Goal: Task Accomplishment & Management: Complete application form

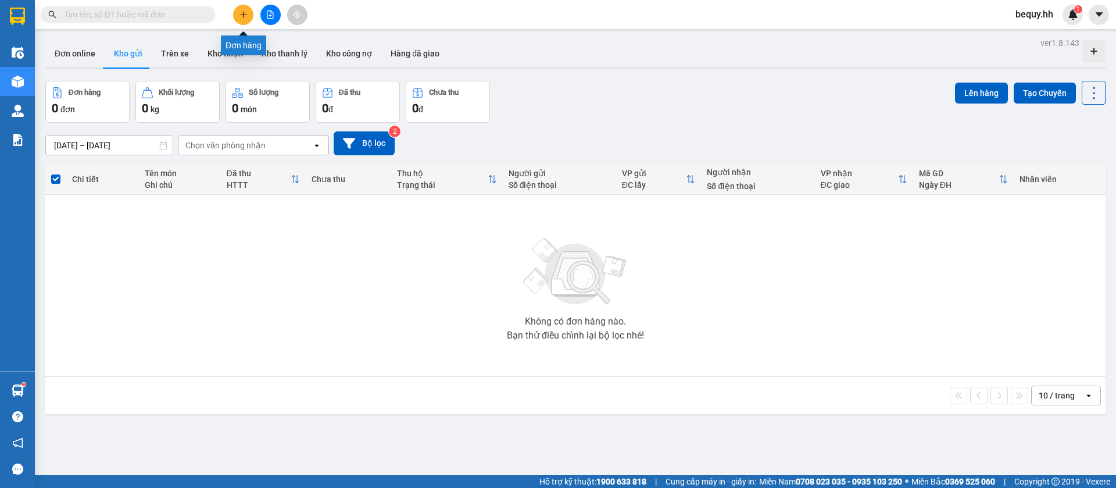
click at [238, 10] on button at bounding box center [243, 15] width 20 height 20
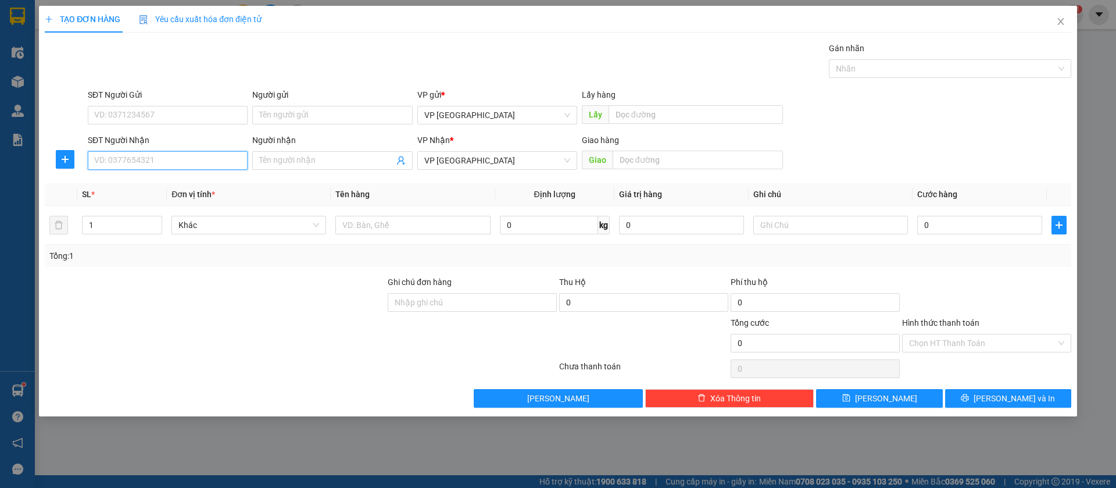
click at [193, 153] on input "SĐT Người Nhận" at bounding box center [168, 160] width 160 height 19
click at [181, 153] on input "0908563389" at bounding box center [168, 160] width 160 height 19
click at [194, 162] on input "0908563" at bounding box center [168, 160] width 160 height 19
click at [187, 180] on div "0908563289" at bounding box center [168, 183] width 146 height 13
type input "0908563289"
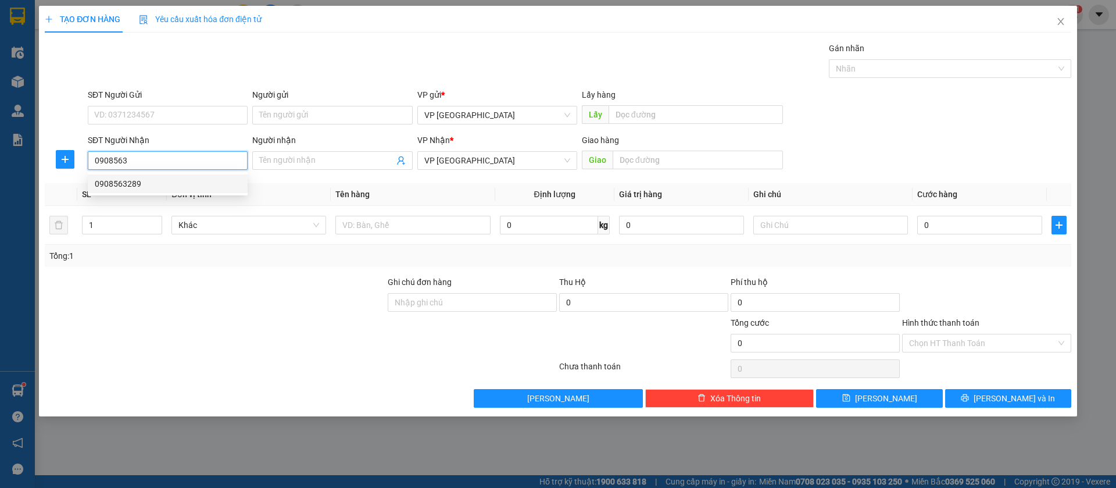
type input "HẢI LÂM"
type input "40.000"
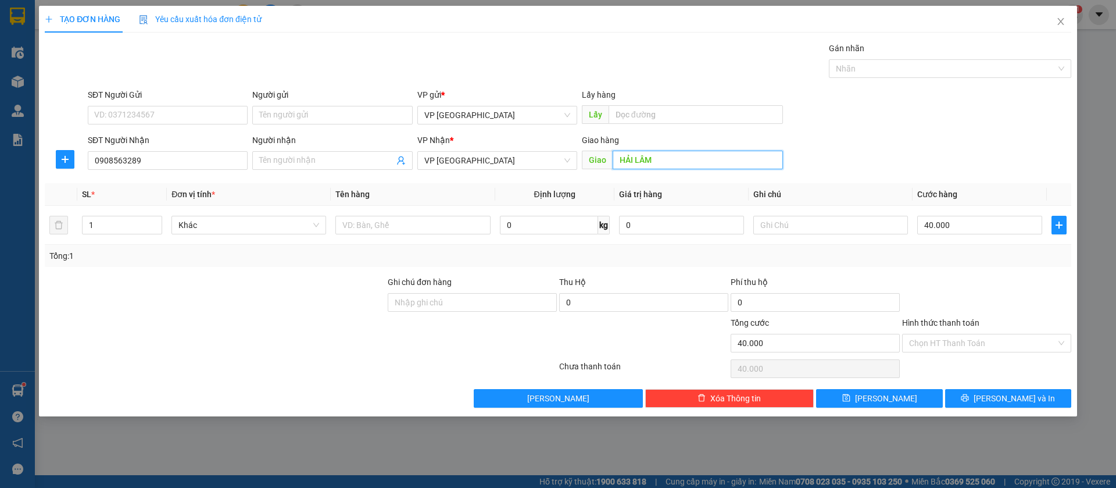
click at [707, 160] on input "HẢI LÂM" at bounding box center [698, 160] width 170 height 19
type input "HẢI [PERSON_NAME][GEOGRAPHIC_DATA]"
click at [953, 214] on div "40.000" at bounding box center [979, 224] width 125 height 23
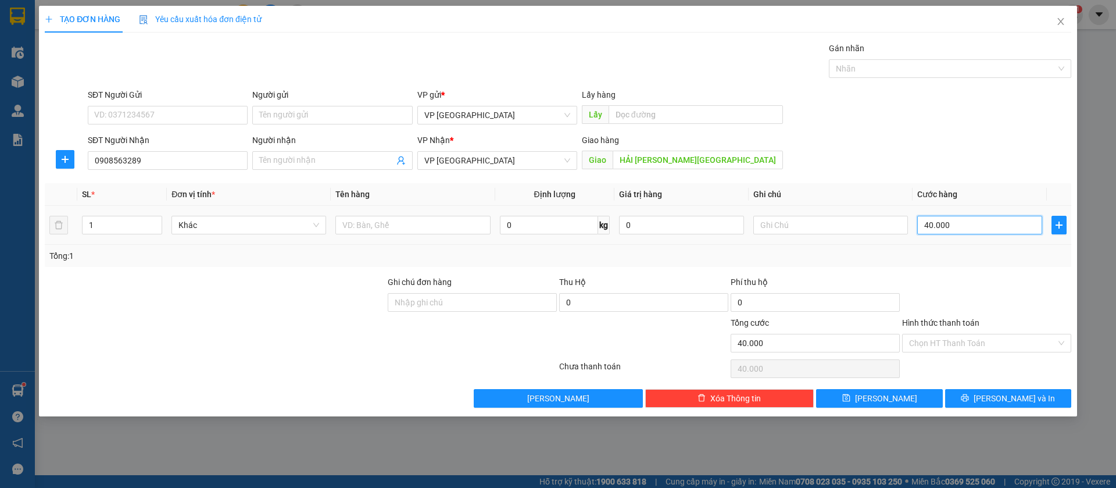
click at [956, 221] on input "40.000" at bounding box center [979, 225] width 125 height 19
type input "3"
type input "30"
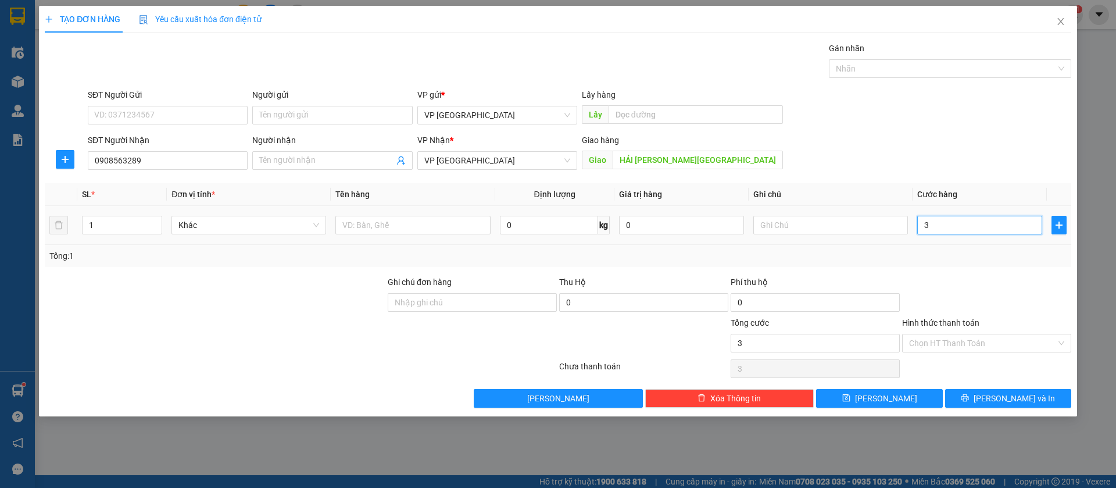
type input "30"
type input "300"
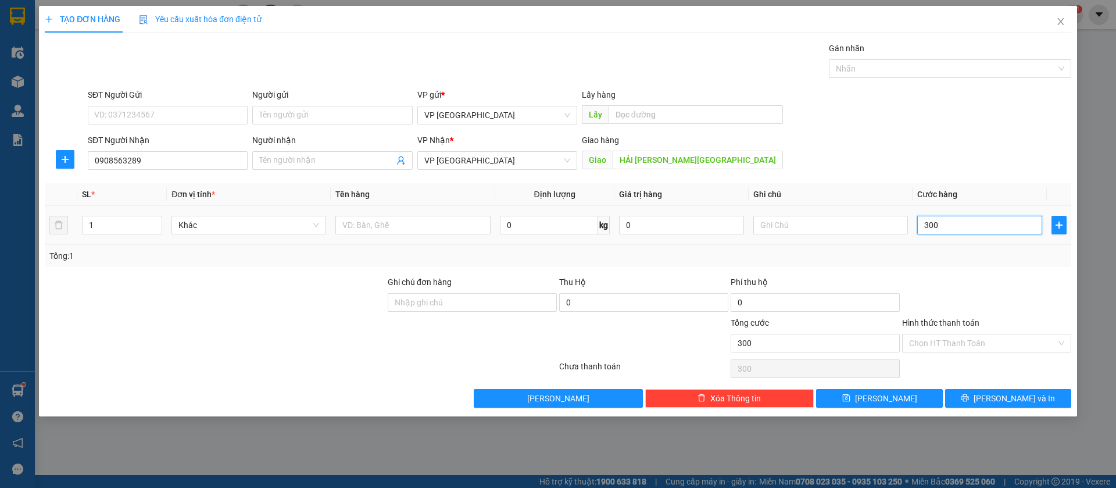
type input "3.000"
type input "30.000"
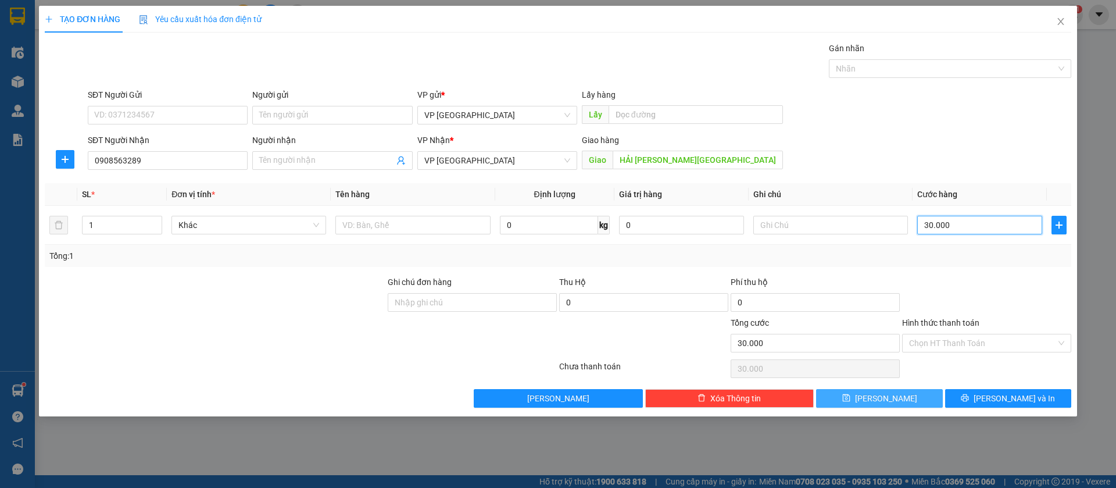
type input "30.000"
click at [928, 396] on button "[PERSON_NAME]" at bounding box center [879, 398] width 126 height 19
type input "0"
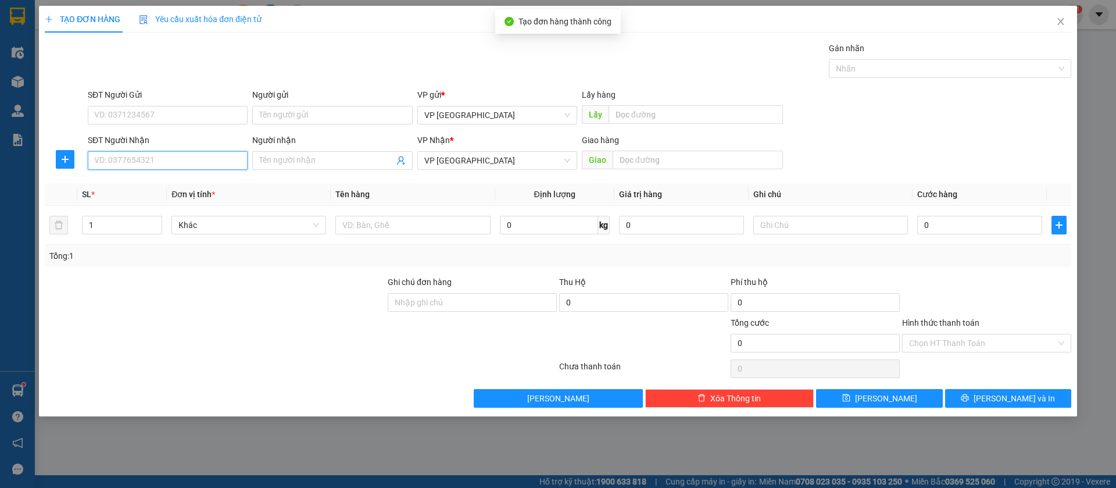
click at [168, 158] on input "SĐT Người Nhận" at bounding box center [168, 160] width 160 height 19
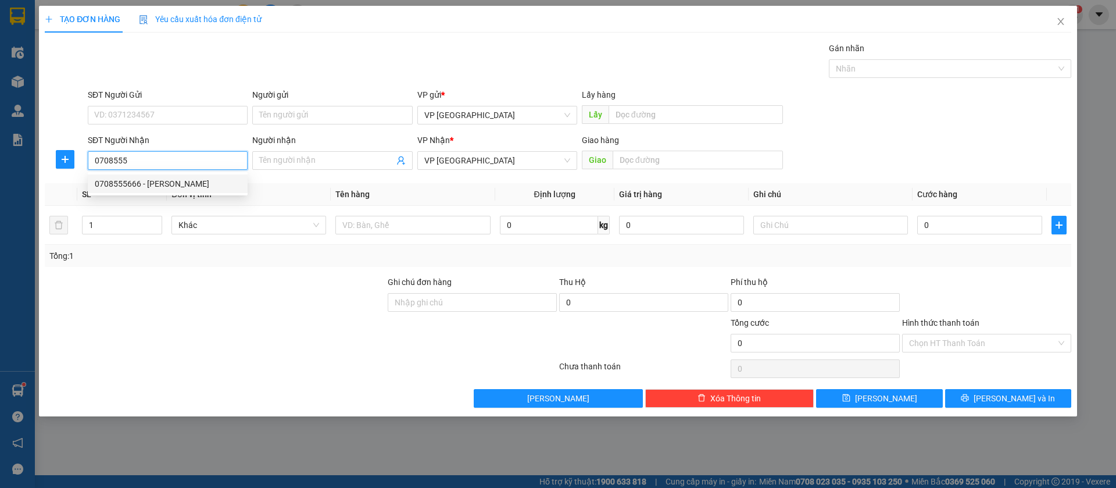
click at [177, 181] on div "0708555666 - [PERSON_NAME]" at bounding box center [168, 183] width 146 height 13
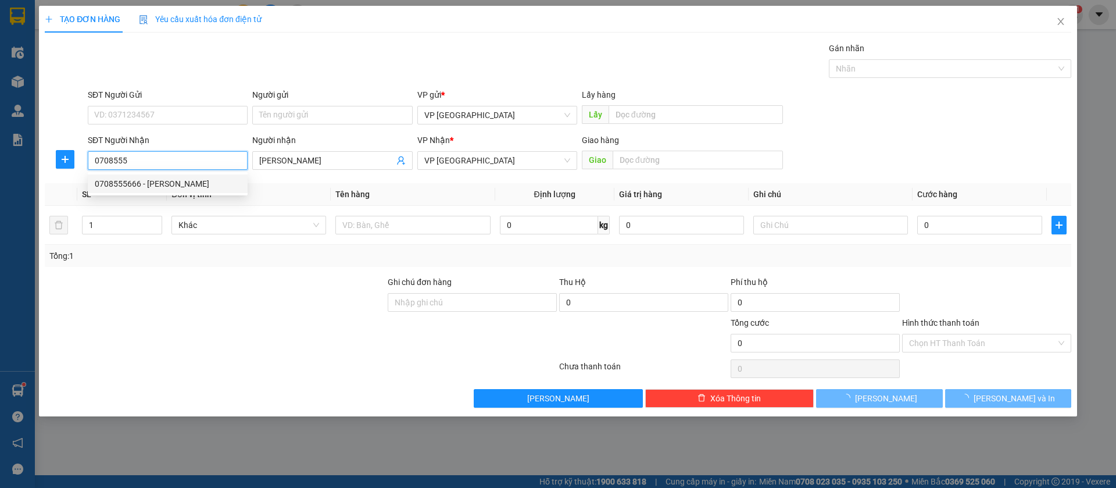
type input "0708555666"
type input "[PERSON_NAME]"
type input "[PERSON_NAME] binh long"
type input "100.000"
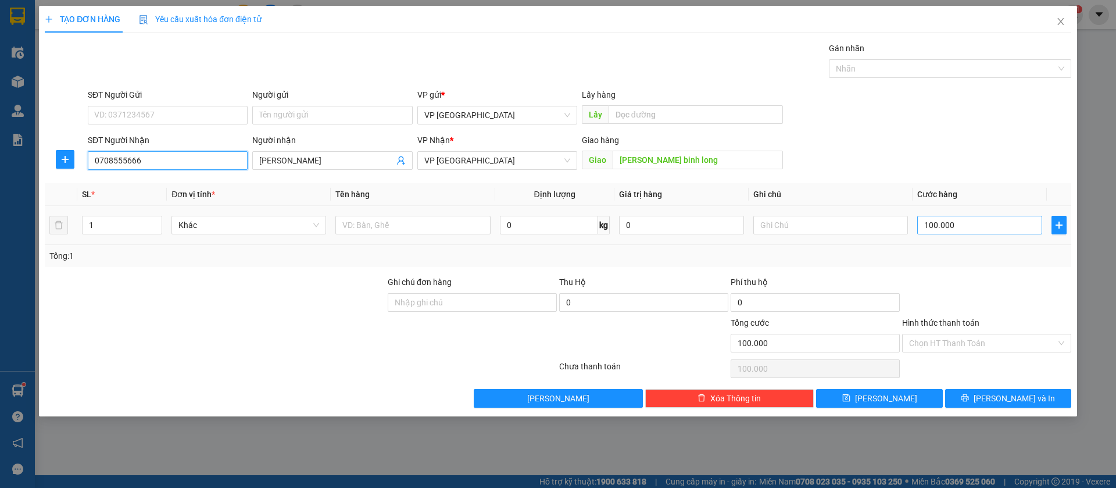
type input "0708555666"
click at [1035, 224] on input "100.000" at bounding box center [979, 225] width 125 height 19
type input "5"
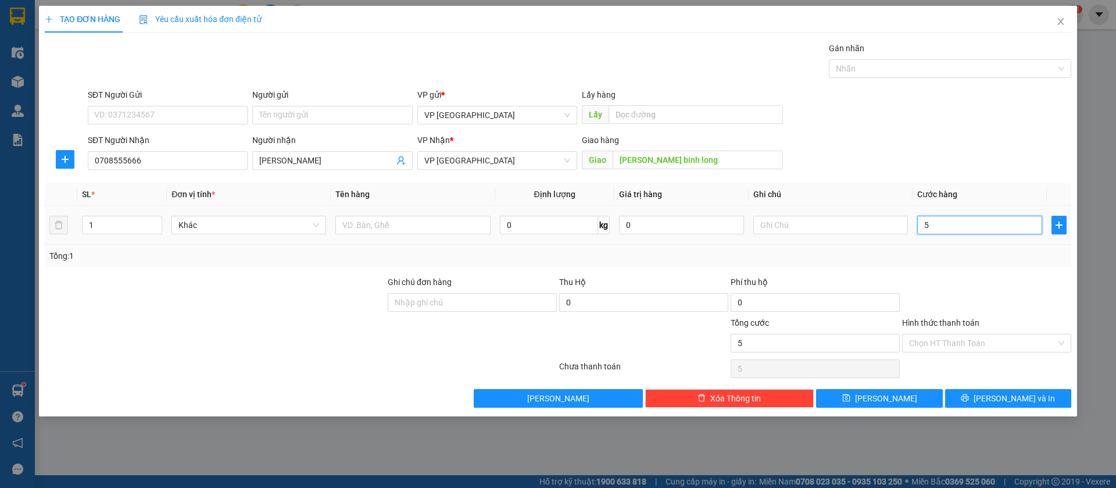
type input "50"
type input "500"
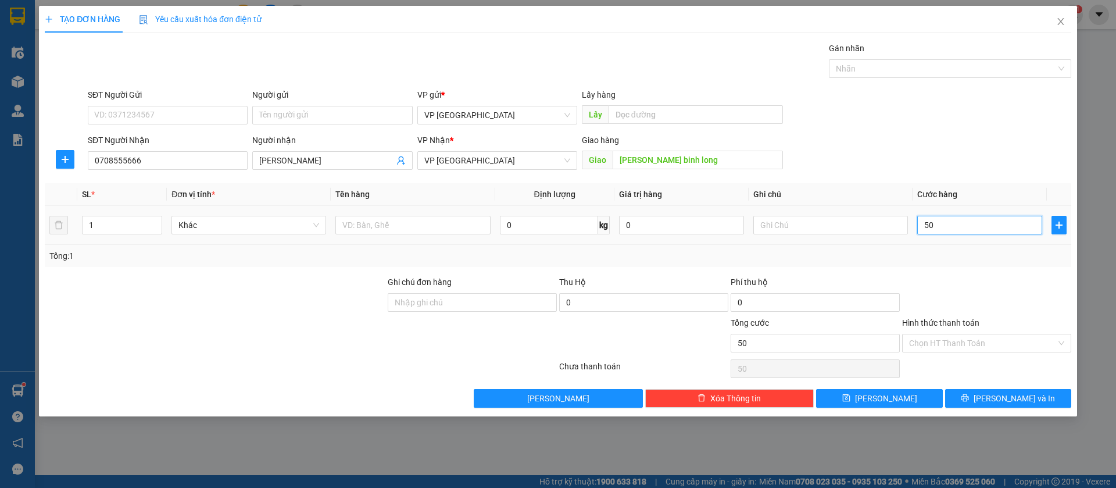
type input "500"
type input "5.000"
type input "50.000"
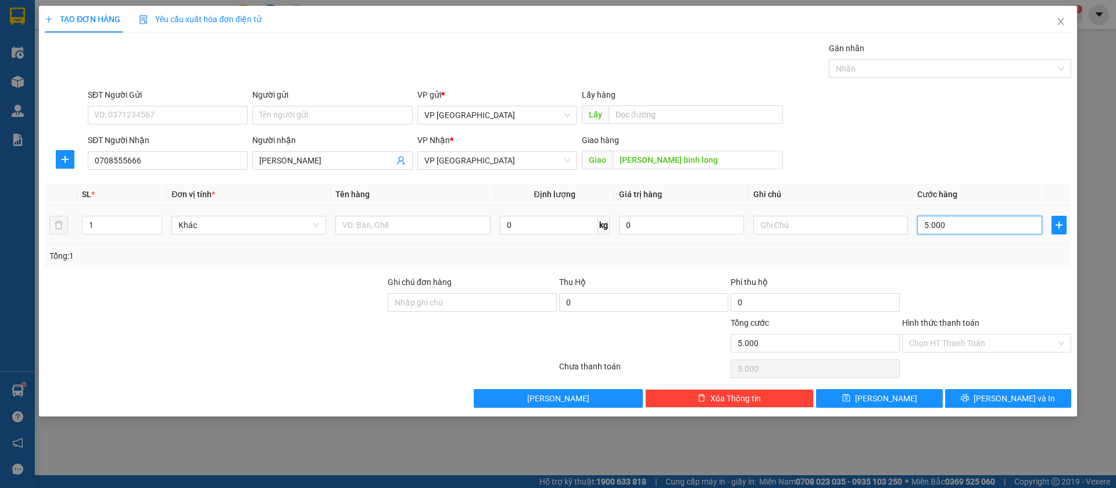
type input "50.000"
click at [880, 398] on span "[PERSON_NAME]" at bounding box center [886, 398] width 62 height 13
type input "0"
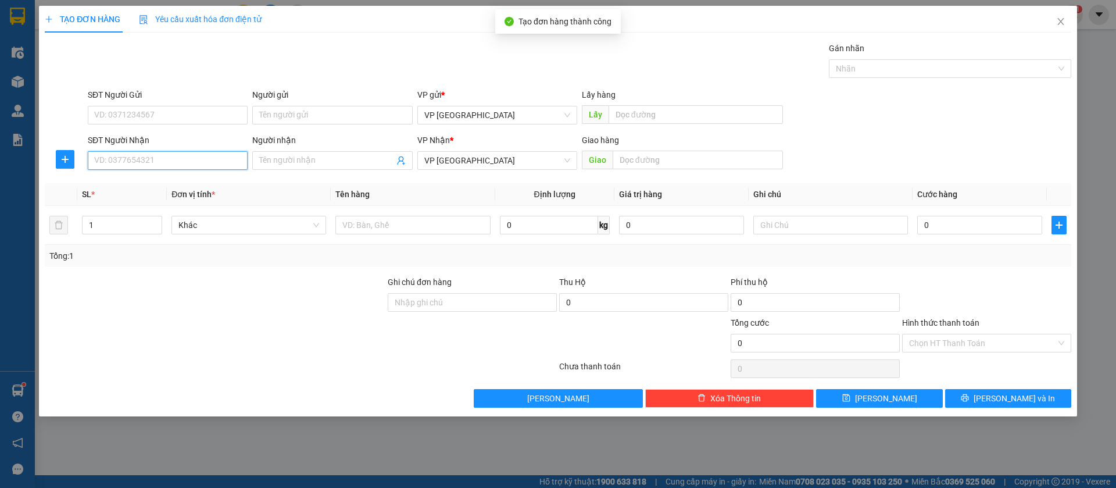
click at [212, 160] on input "SĐT Người Nhận" at bounding box center [168, 160] width 160 height 19
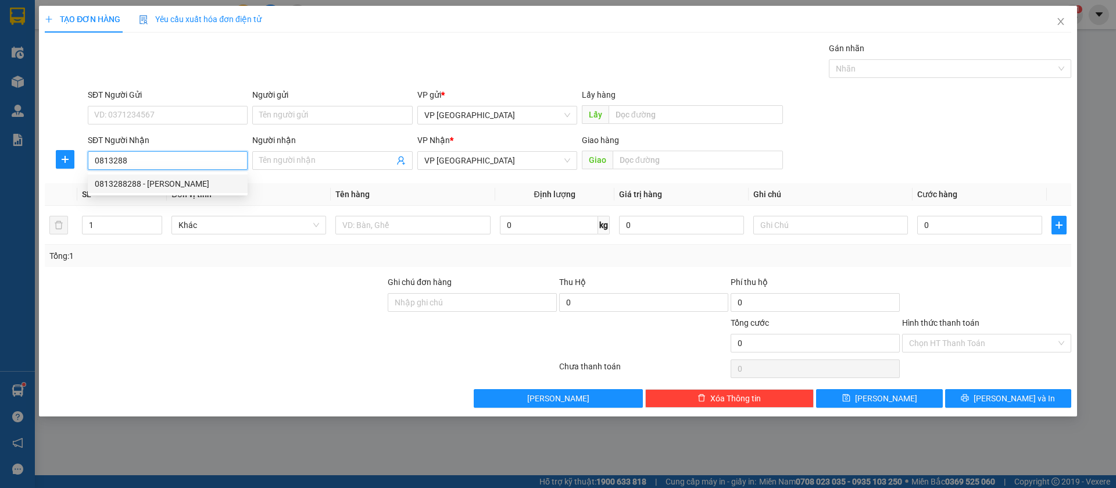
click at [213, 183] on div "0813288288 - [PERSON_NAME]" at bounding box center [168, 183] width 146 height 13
type input "0813288288"
type input "[PERSON_NAME]"
type input "[PERSON_NAME] binh long"
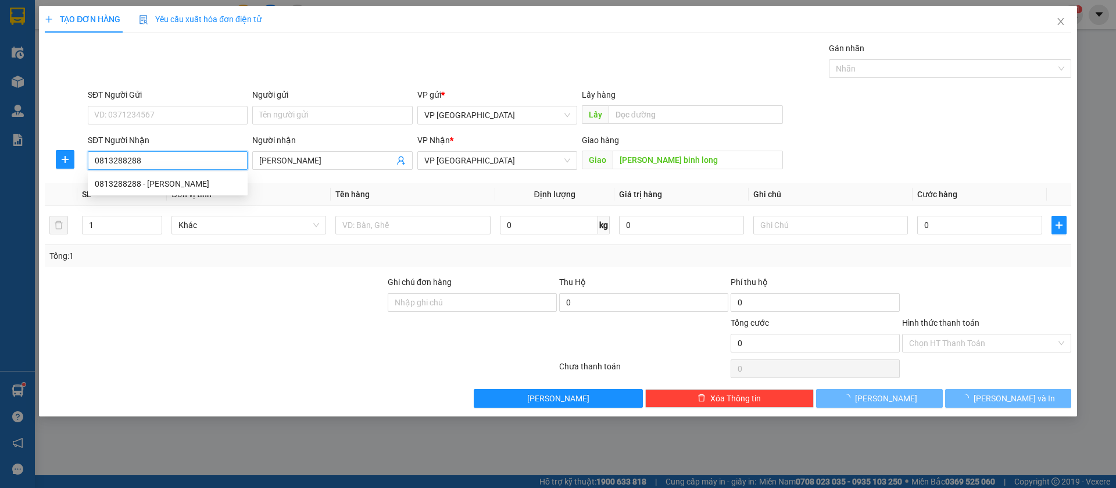
type input "100.000"
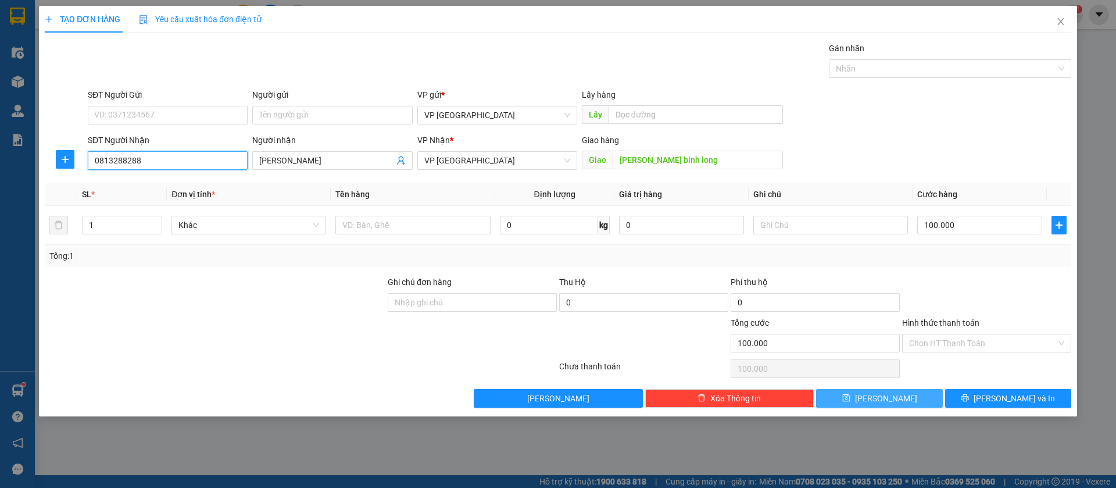
type input "0813288288"
click at [925, 389] on button "[PERSON_NAME]" at bounding box center [879, 398] width 126 height 19
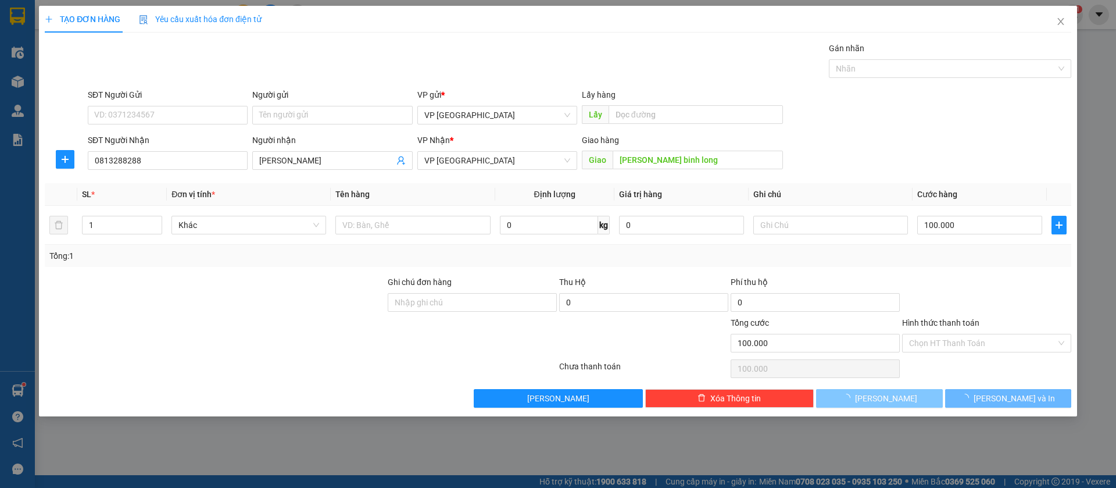
type input "0"
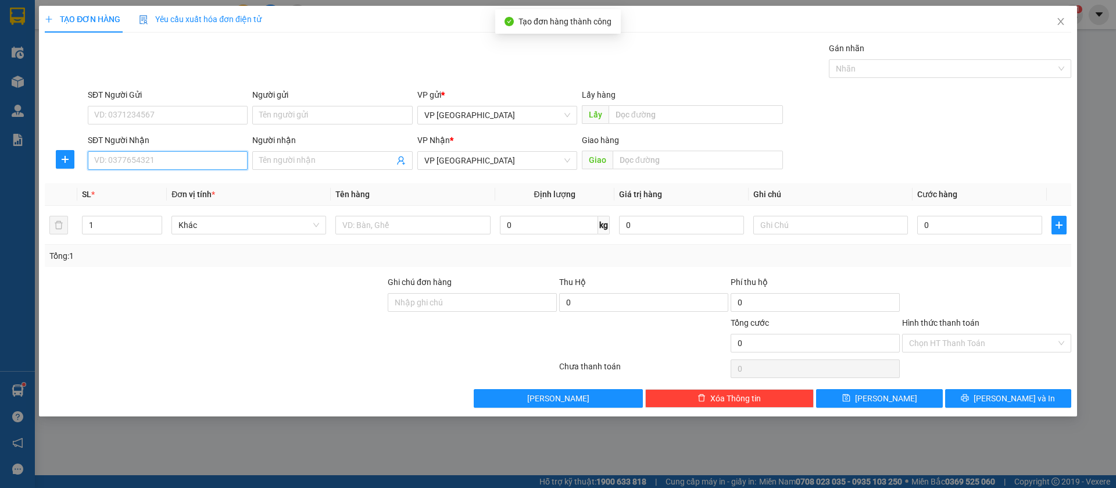
click at [193, 162] on input "SĐT Người Nhận" at bounding box center [168, 160] width 160 height 19
click at [195, 185] on div "0919877724" at bounding box center [168, 183] width 146 height 13
type input "0919877724"
type input "kê phong"
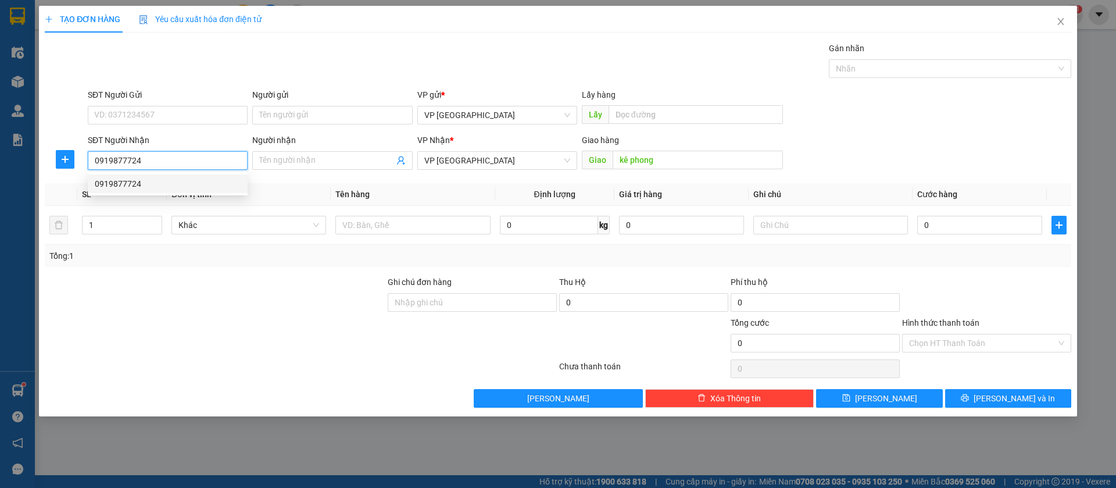
type input "30.000"
click at [490, 162] on span "VP [GEOGRAPHIC_DATA]" at bounding box center [497, 160] width 146 height 17
type input "0919877724"
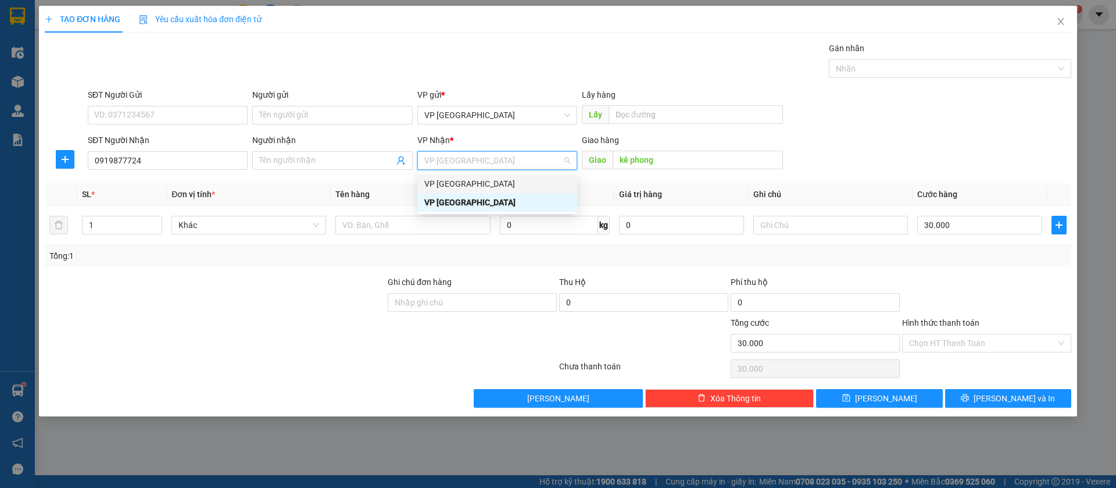
click at [478, 183] on div "VP [GEOGRAPHIC_DATA]" at bounding box center [497, 183] width 146 height 13
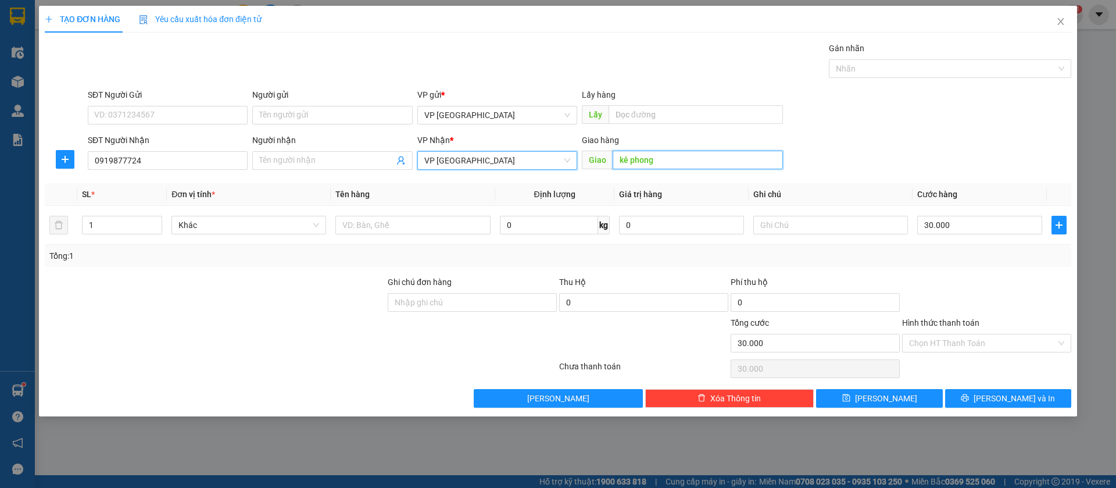
click at [666, 163] on input "kê phong" at bounding box center [698, 160] width 170 height 19
type input "[PERSON_NAME]"
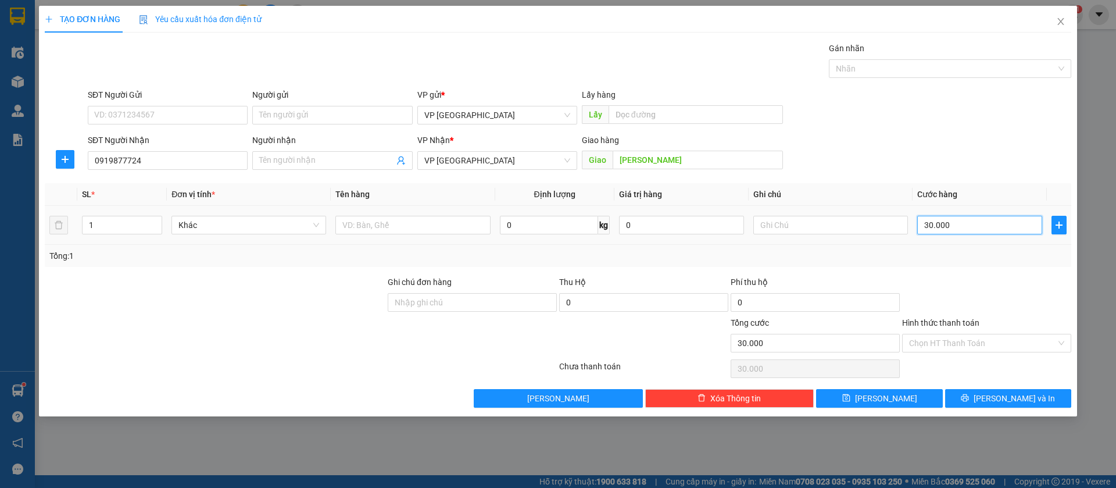
click at [957, 221] on input "30.000" at bounding box center [979, 225] width 125 height 19
type input "4"
type input "40"
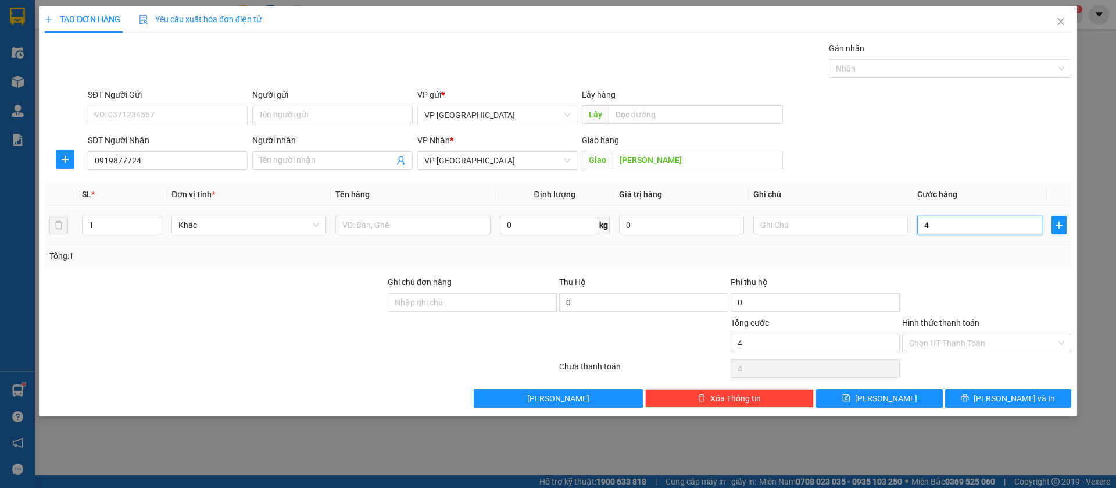
type input "40"
type input "400"
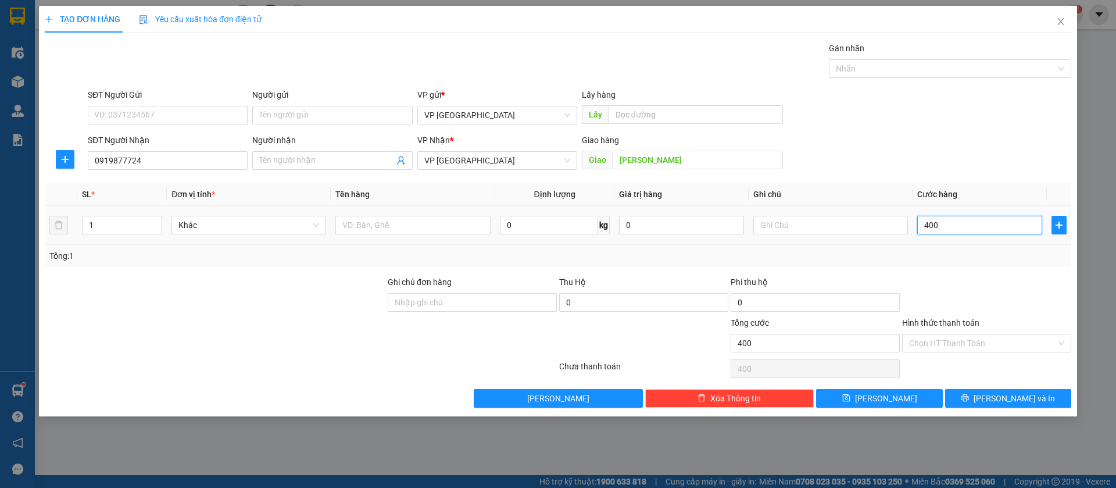
type input "4.000"
type input "40.000"
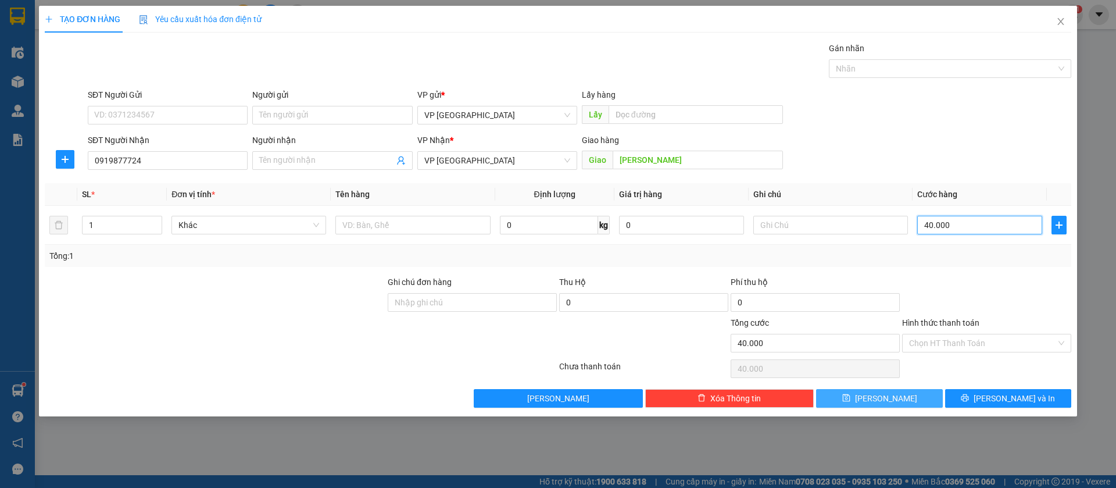
type input "40.000"
click at [914, 399] on button "[PERSON_NAME]" at bounding box center [879, 398] width 126 height 19
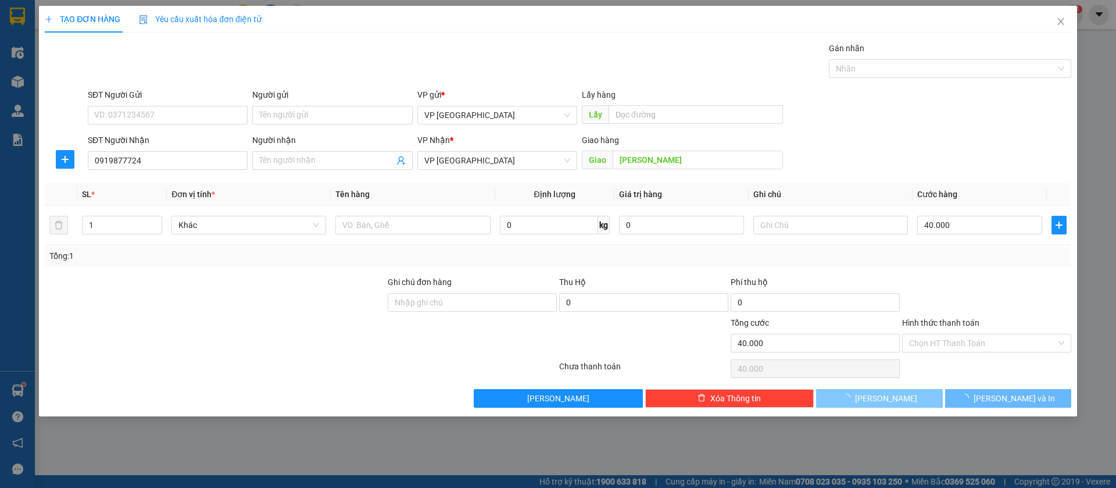
type input "0"
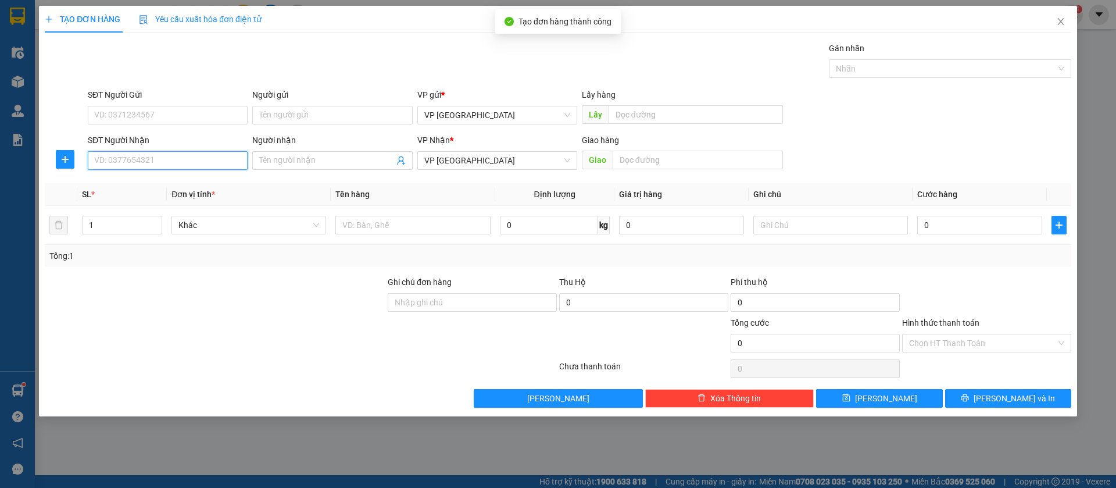
click at [225, 159] on input "SĐT Người Nhận" at bounding box center [168, 160] width 160 height 19
click at [225, 159] on input "035959659" at bounding box center [168, 160] width 160 height 19
click at [167, 161] on input "035959659" at bounding box center [168, 160] width 160 height 19
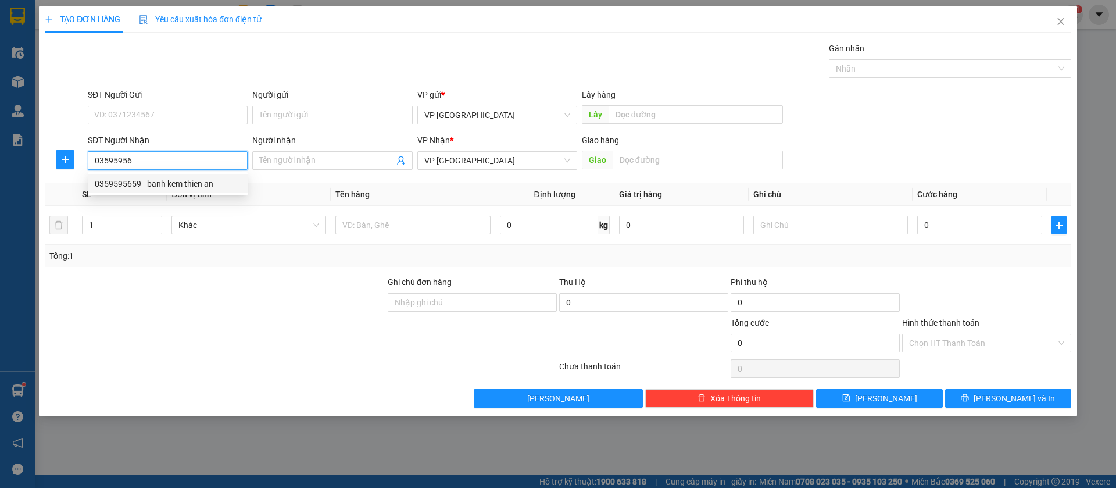
click at [195, 180] on div "0359595659 - banh kem thien an" at bounding box center [168, 183] width 146 height 13
type input "0359595659"
type input "banh kem thien an"
type input "loc ninh"
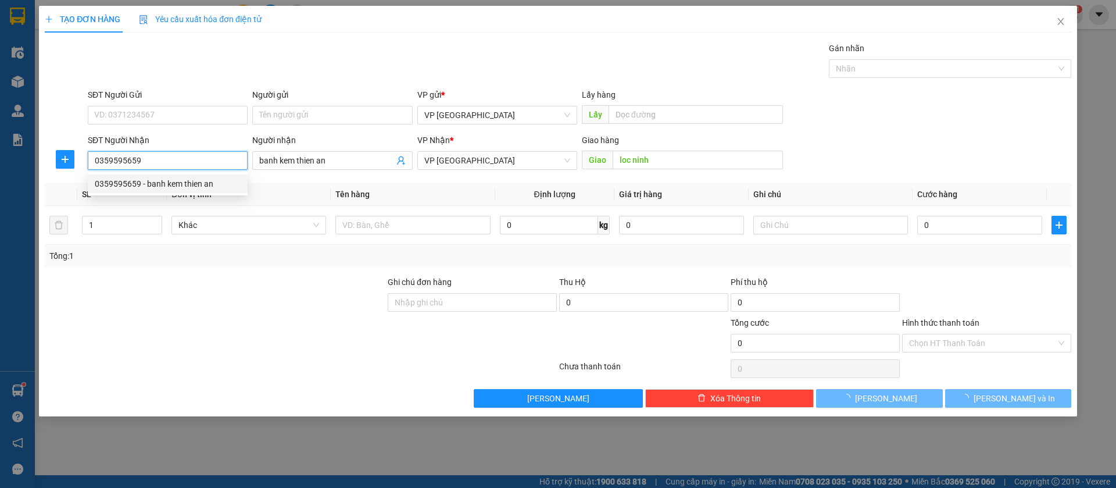
type input "40.000"
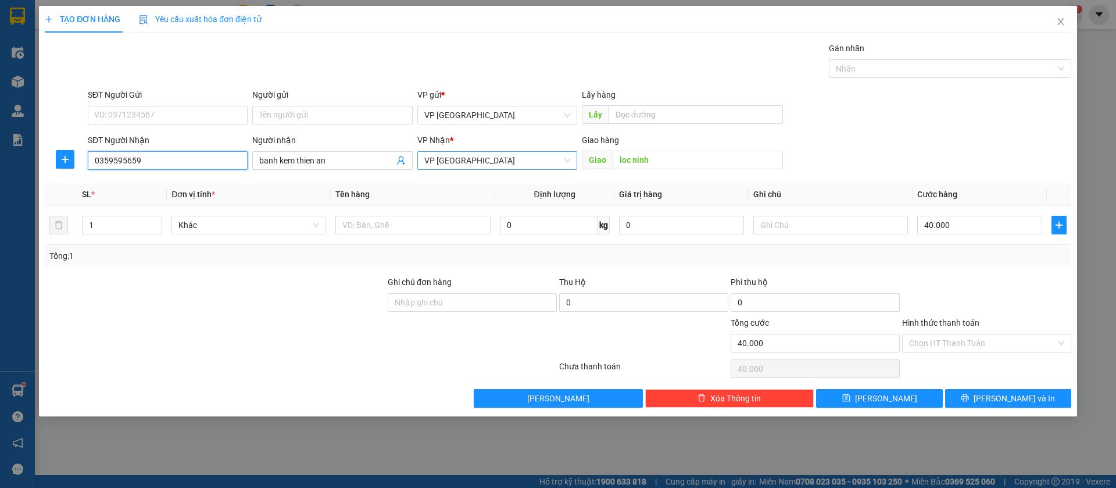
click at [480, 158] on span "VP [GEOGRAPHIC_DATA]" at bounding box center [497, 160] width 146 height 17
type input "0359595659"
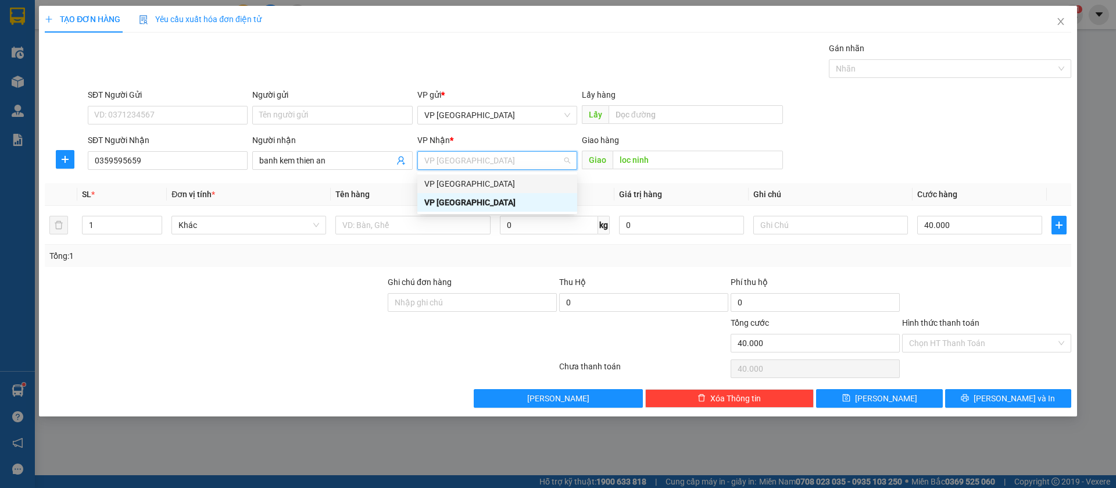
click at [459, 181] on div "VP [GEOGRAPHIC_DATA]" at bounding box center [497, 183] width 146 height 13
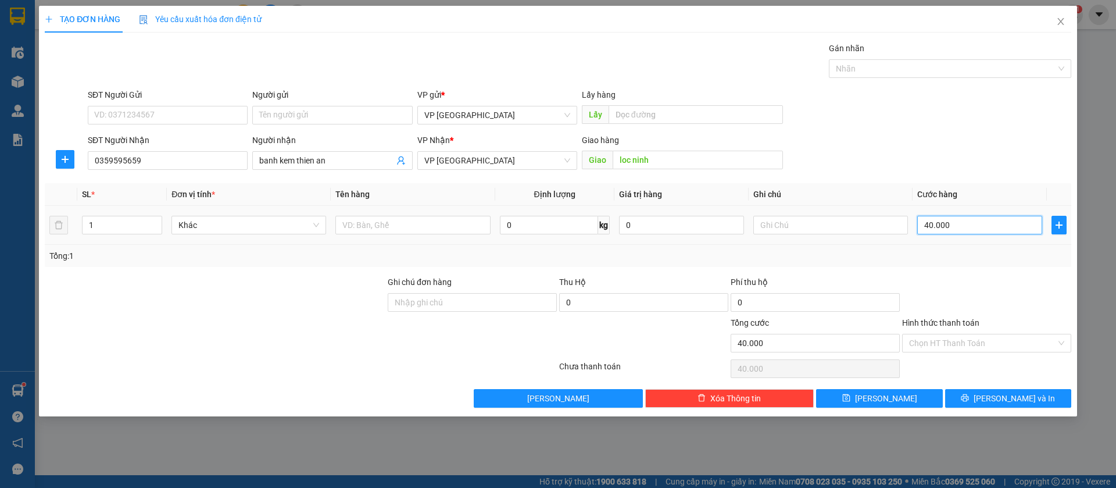
click at [1007, 222] on input "40.000" at bounding box center [979, 225] width 125 height 19
type input "3"
type input "30"
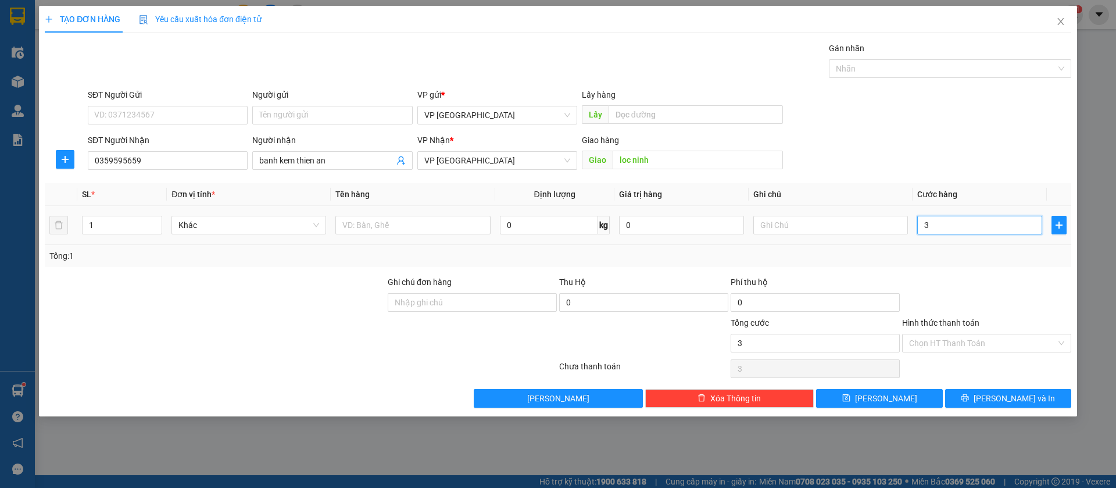
type input "30"
type input "300"
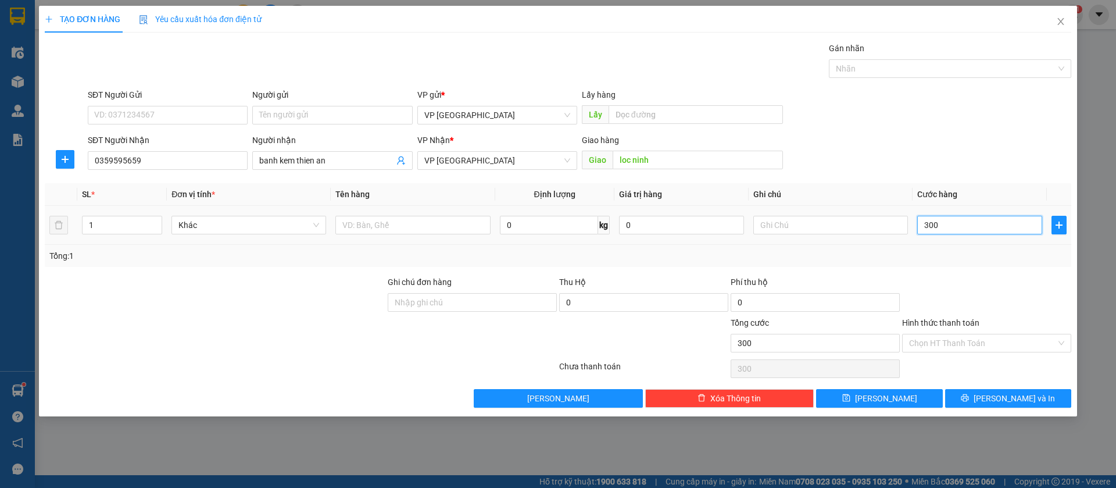
type input "3.000"
type input "30.000"
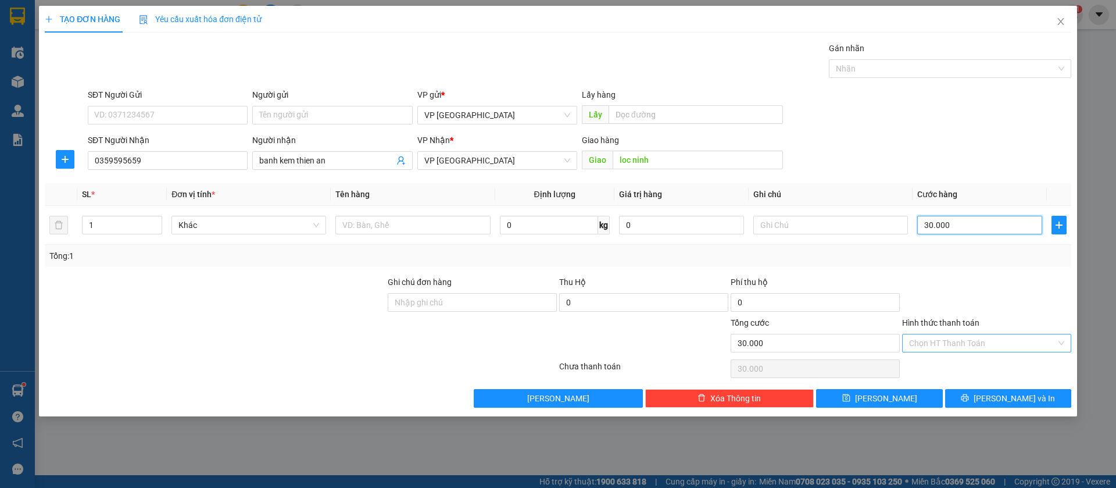
type input "30.000"
click at [1042, 341] on input "Hình thức thanh toán" at bounding box center [982, 342] width 147 height 17
click at [994, 369] on div "Tại văn phòng" at bounding box center [986, 366] width 155 height 13
type input "0"
click at [901, 400] on button "[PERSON_NAME]" at bounding box center [879, 398] width 126 height 19
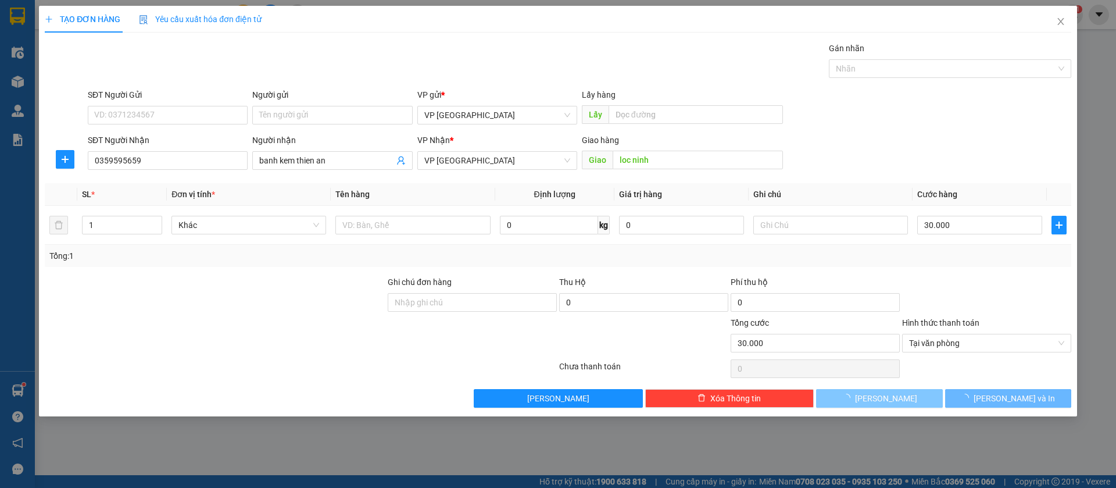
type input "0"
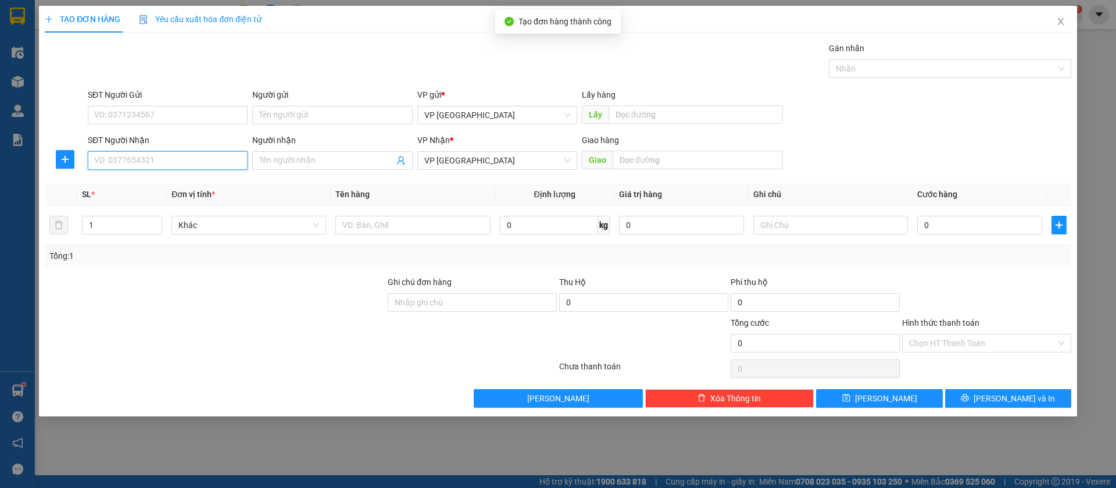
click at [218, 157] on input "SĐT Người Nhận" at bounding box center [168, 160] width 160 height 19
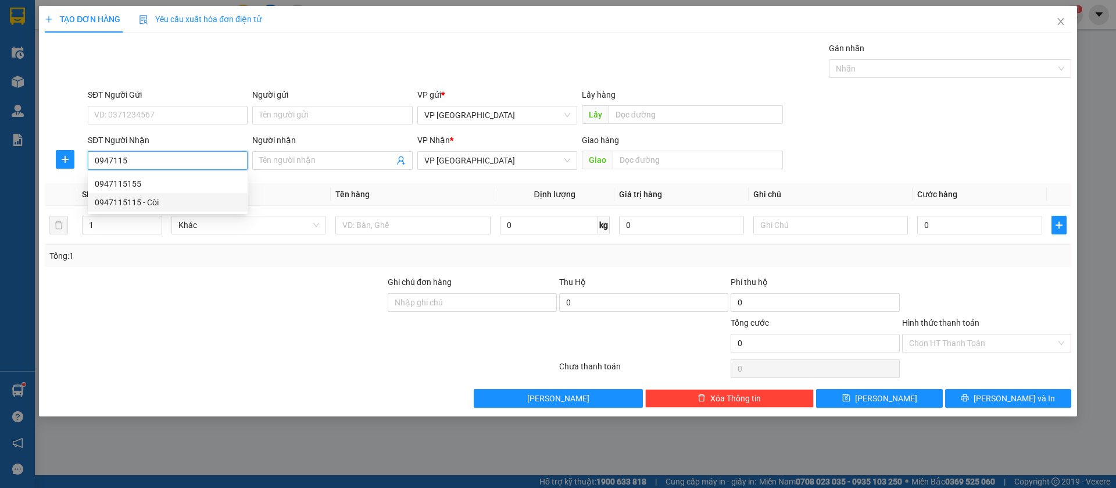
click at [171, 200] on div "0947115115 - Còi" at bounding box center [168, 202] width 146 height 13
type input "0947115115"
type input "Còi"
type input "coi"
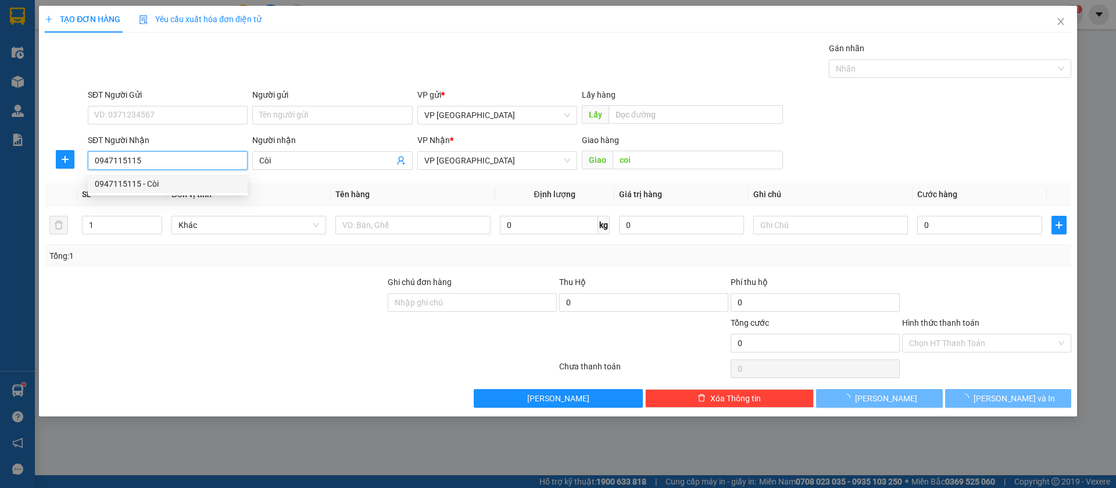
type input "50.000"
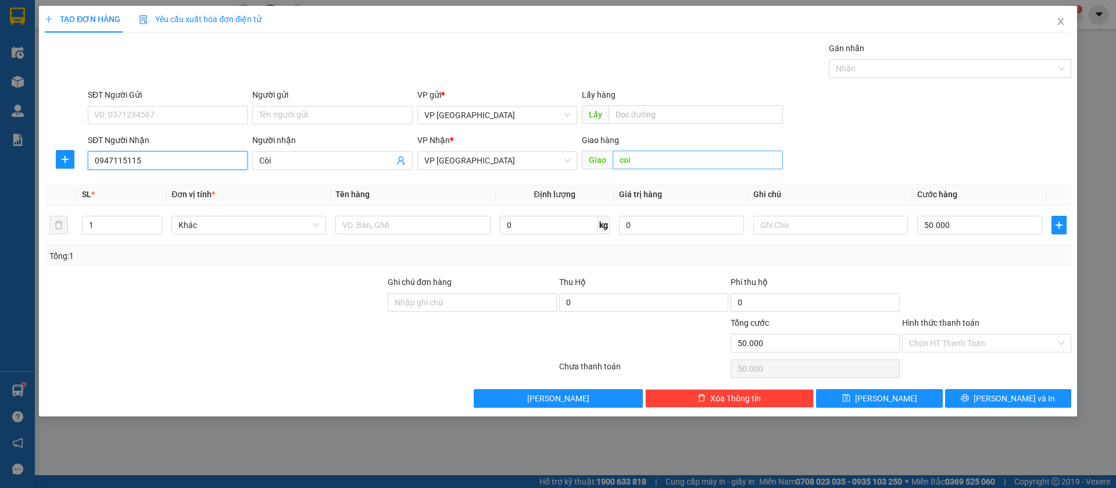
type input "0947115115"
click at [680, 151] on input "coi" at bounding box center [698, 160] width 170 height 19
click at [686, 159] on input "coi" at bounding box center [698, 160] width 170 height 19
type input "coi loc ninh"
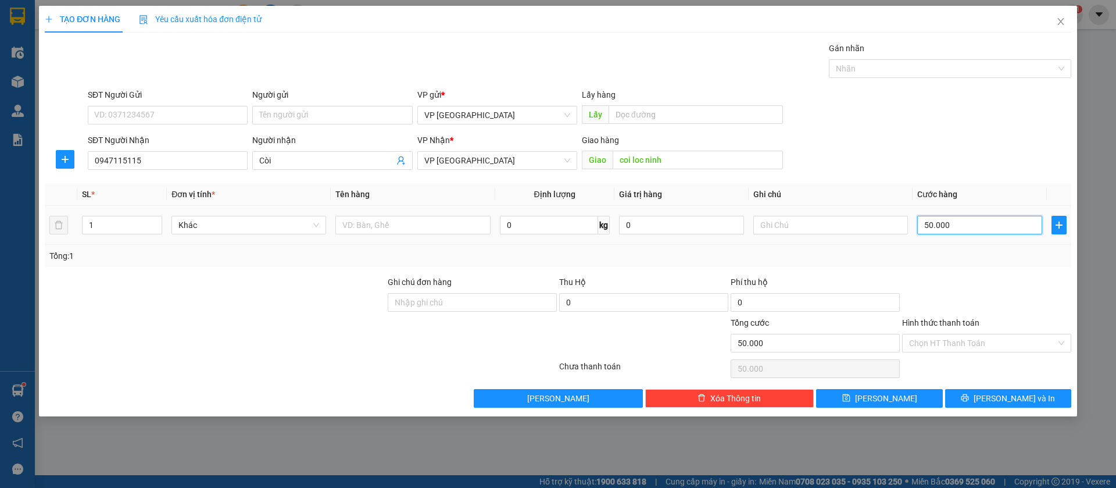
click at [936, 220] on input "50.000" at bounding box center [979, 225] width 125 height 19
type input "3"
type input "30"
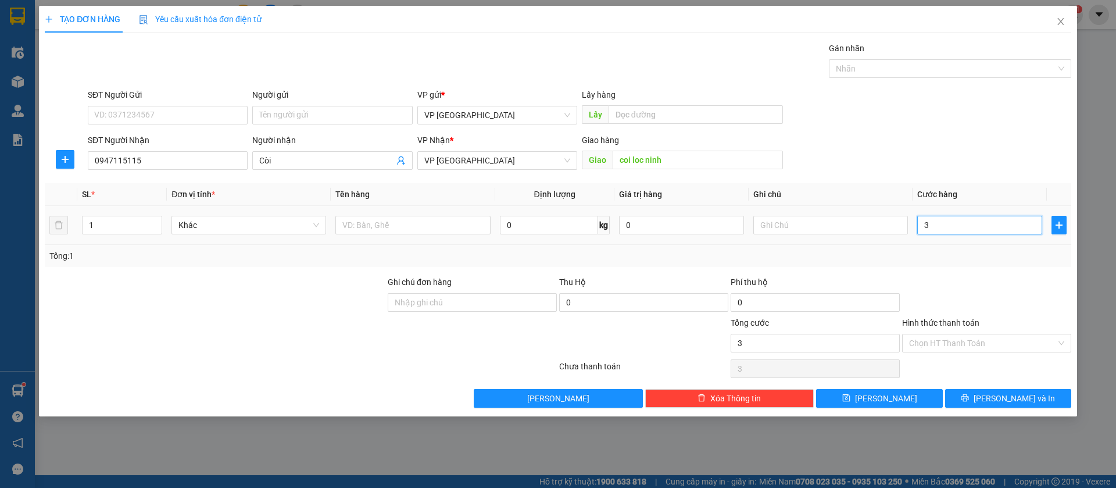
type input "30"
type input "300"
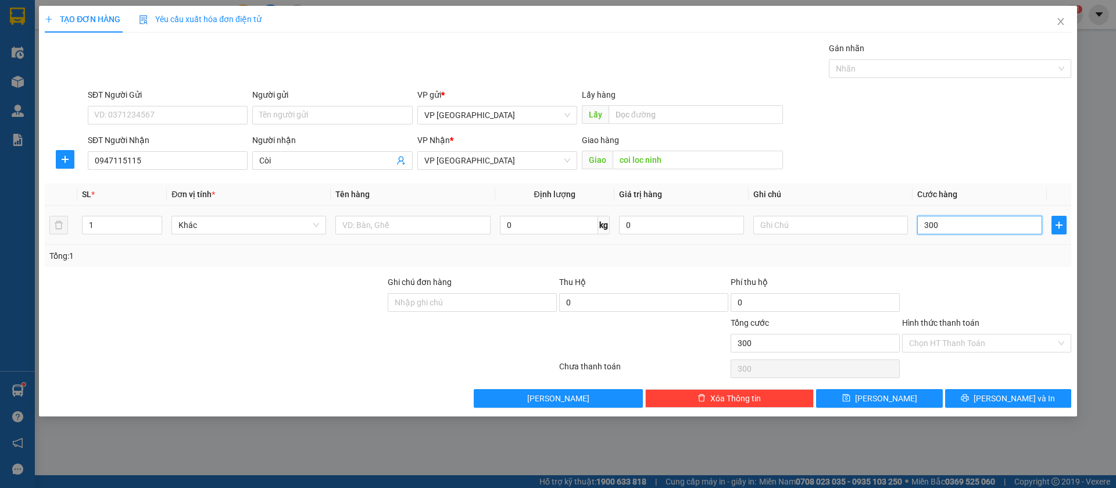
type input "3.000"
type input "30.000"
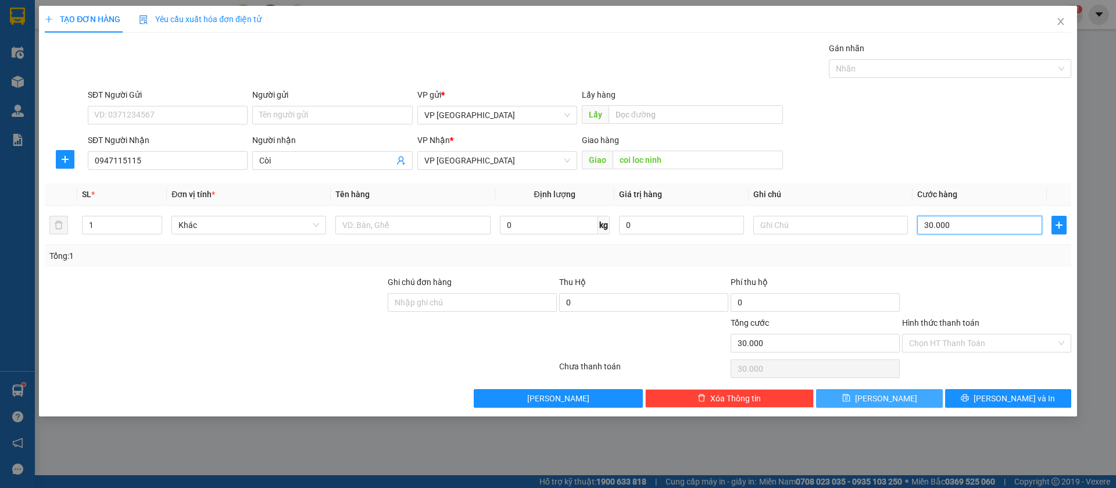
type input "30.000"
click at [924, 396] on button "[PERSON_NAME]" at bounding box center [879, 398] width 126 height 19
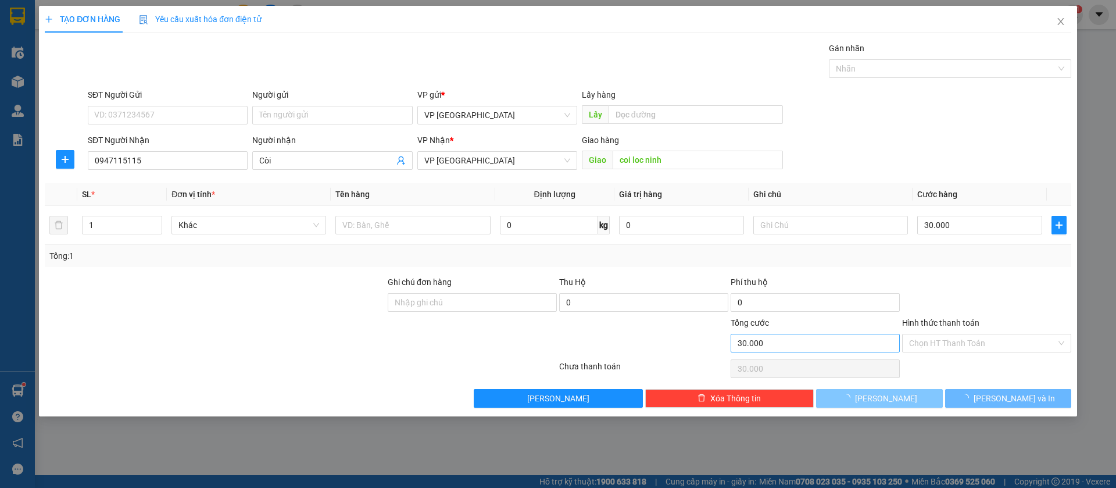
type input "0"
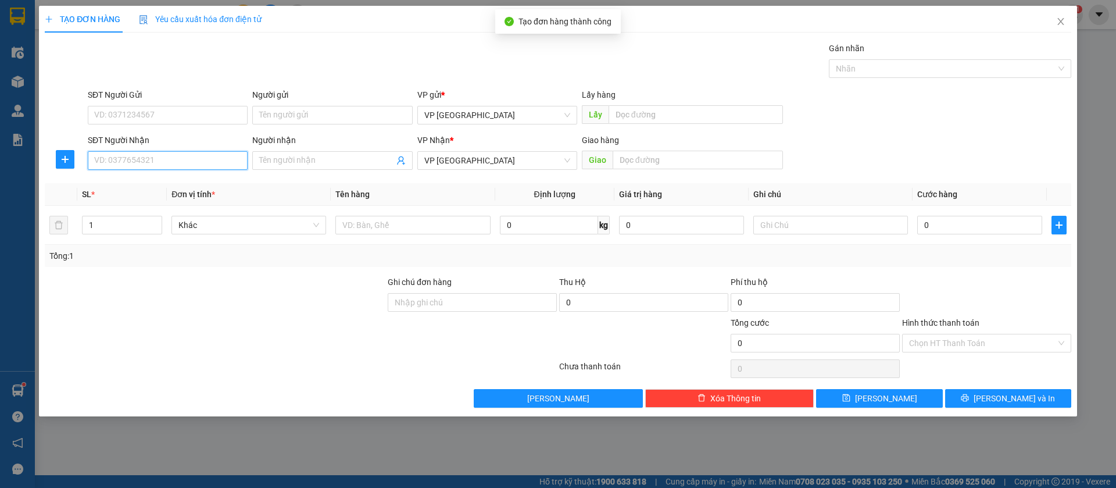
click at [201, 159] on input "SĐT Người Nhận" at bounding box center [168, 160] width 160 height 19
type input "0985711389"
click at [205, 181] on div "0985711389" at bounding box center [168, 183] width 146 height 13
type input "Cá cảnh tiến đạt Bình Long"
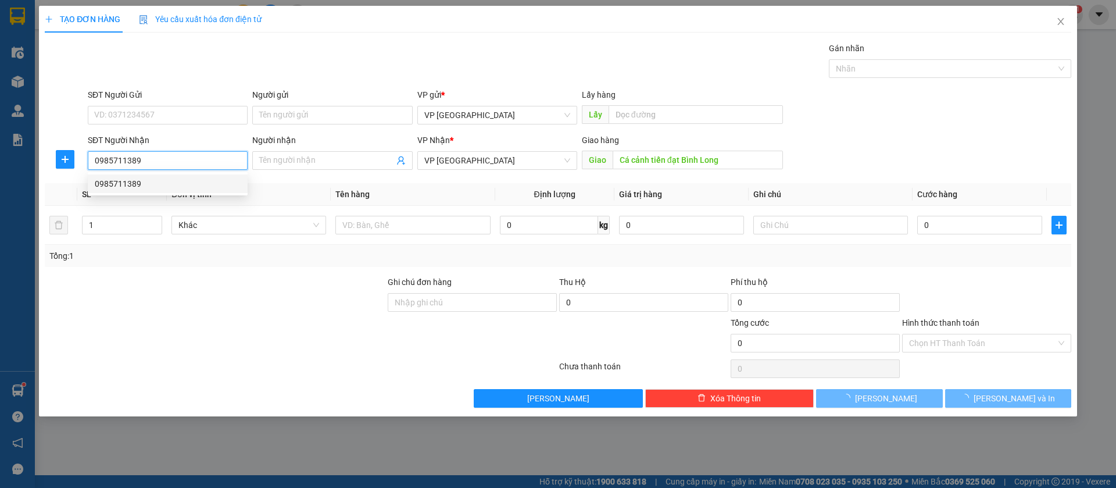
type input "40.000"
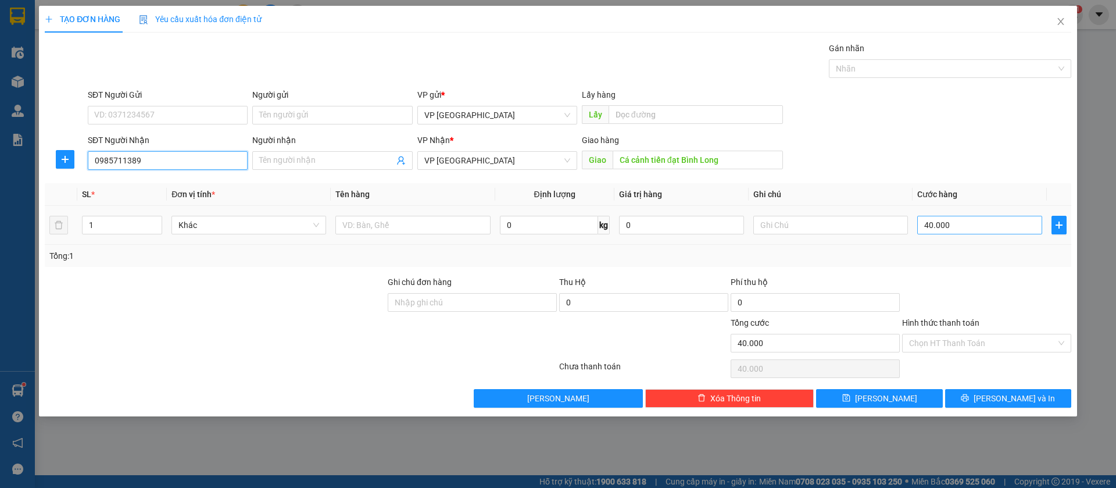
type input "0985711389"
click at [941, 227] on input "40.000" at bounding box center [979, 225] width 125 height 19
type input "3"
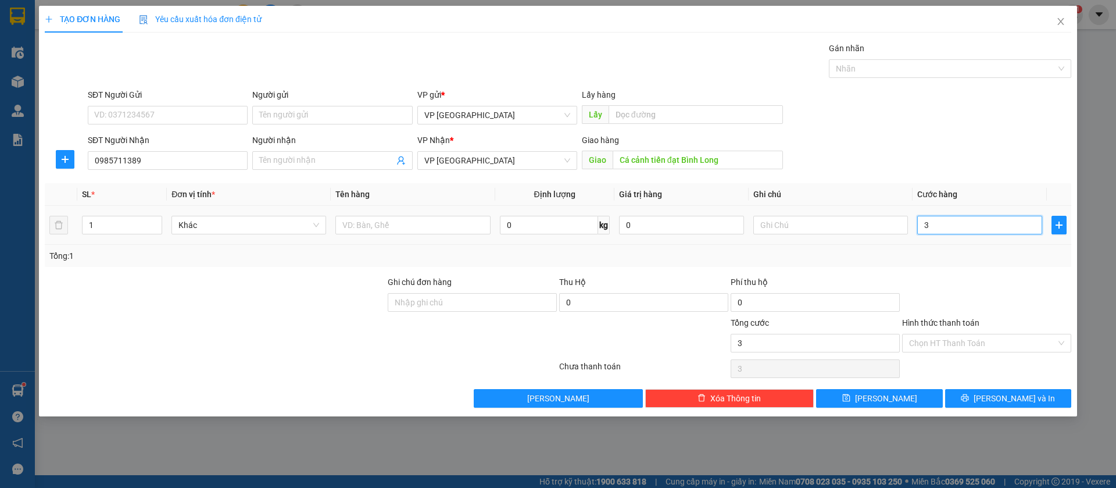
type input "30"
type input "300"
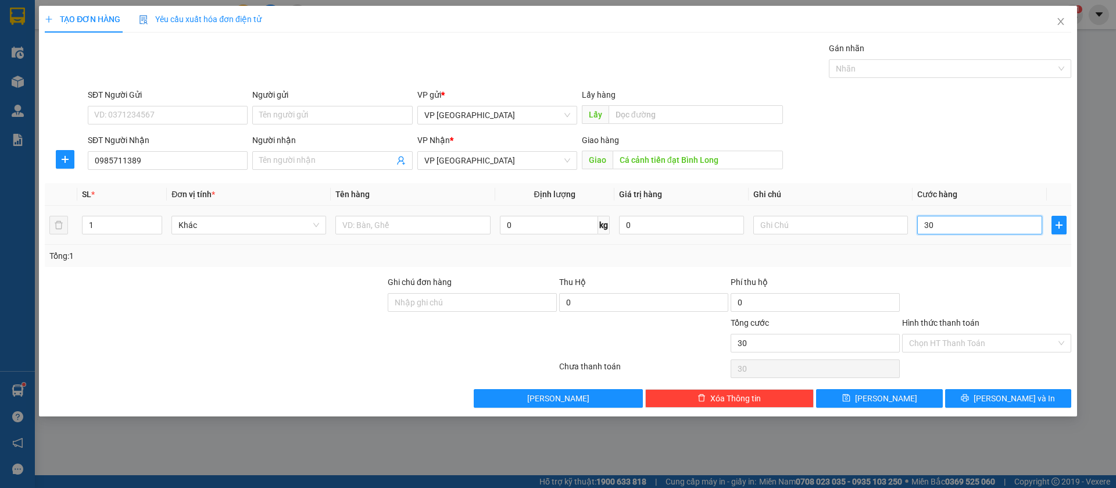
type input "300"
type input "3.000"
type input "30.000"
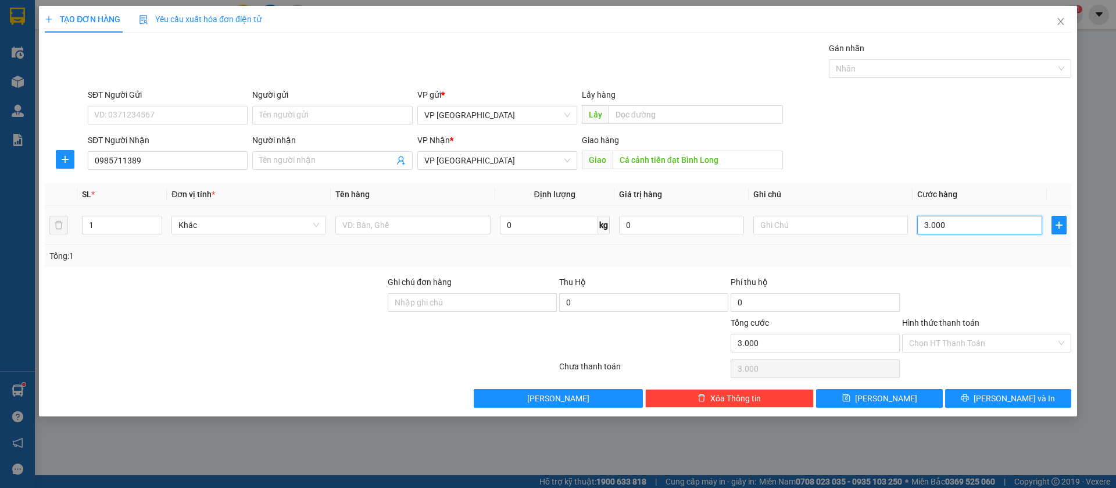
type input "30.000"
click at [904, 393] on button "[PERSON_NAME]" at bounding box center [879, 398] width 126 height 19
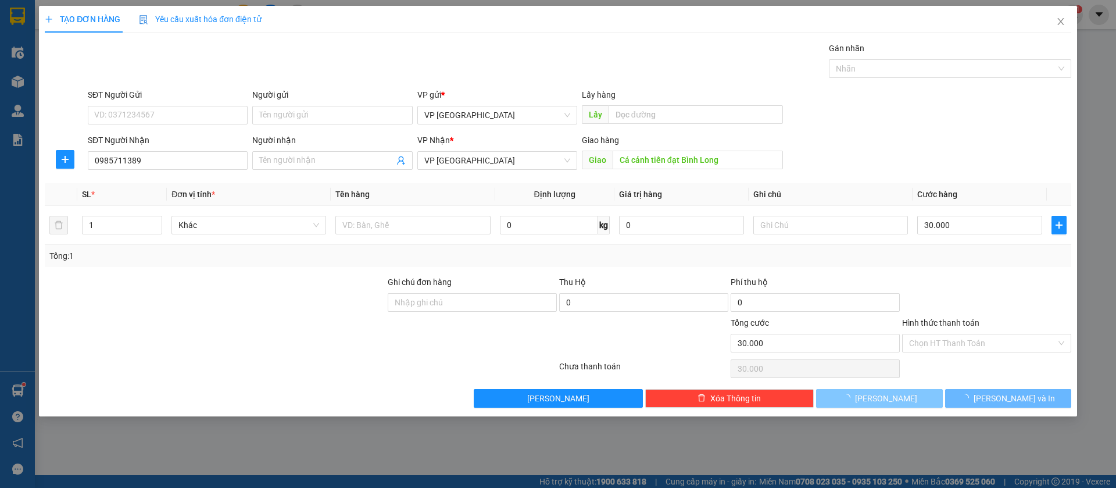
type input "0"
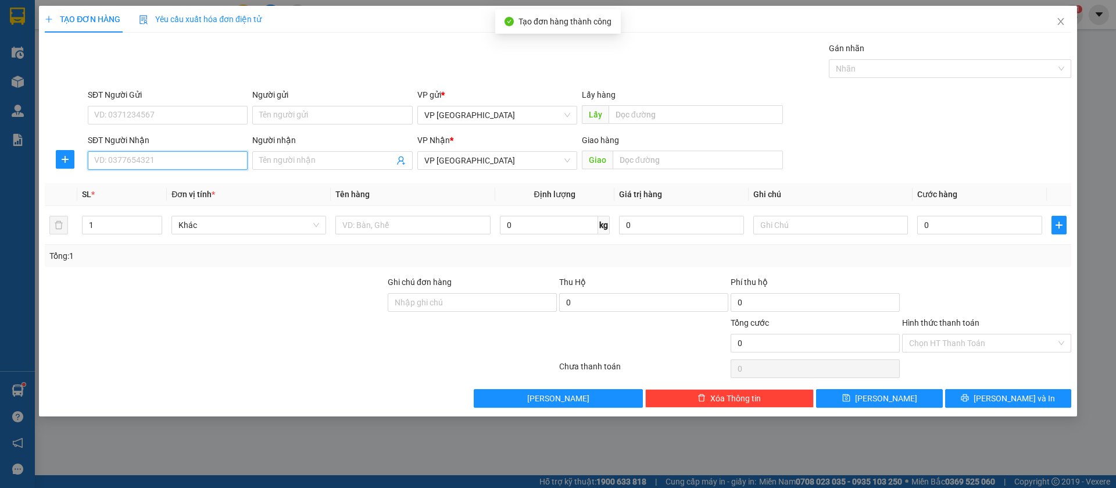
click at [227, 158] on input "SĐT Người Nhận" at bounding box center [168, 160] width 160 height 19
type input "0961875893"
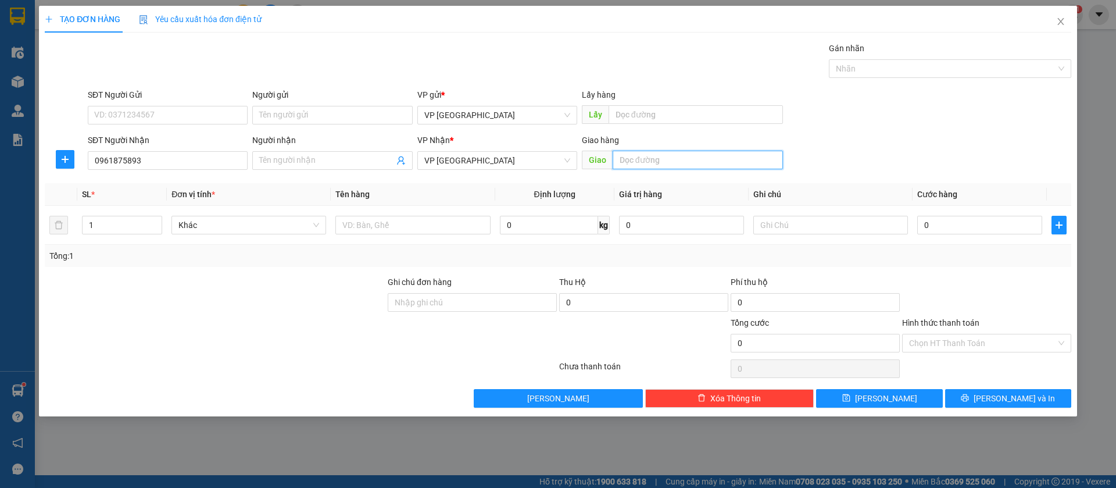
click at [684, 160] on input "text" at bounding box center [698, 160] width 170 height 19
type input "dung loc ninh"
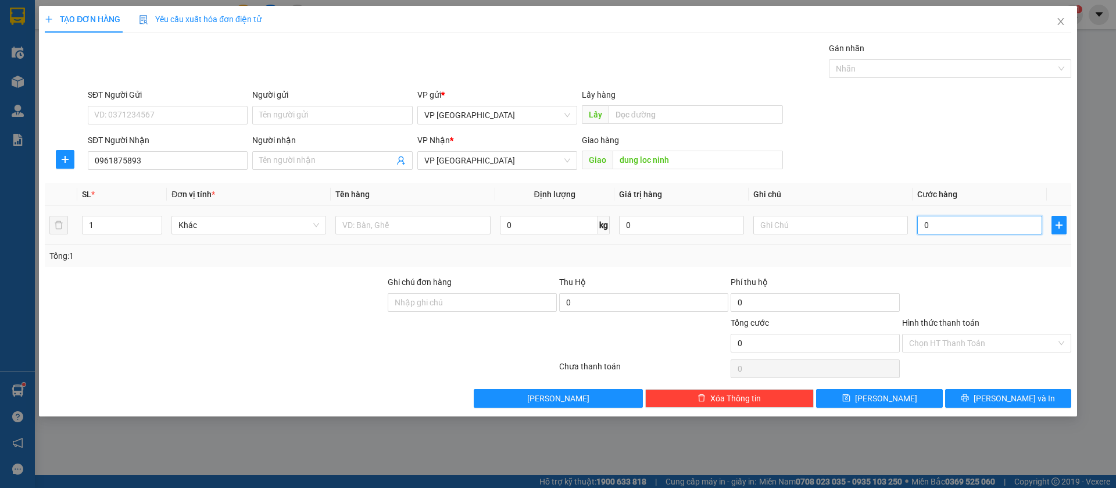
click at [1003, 227] on input "0" at bounding box center [979, 225] width 125 height 19
type input "3"
type input "30"
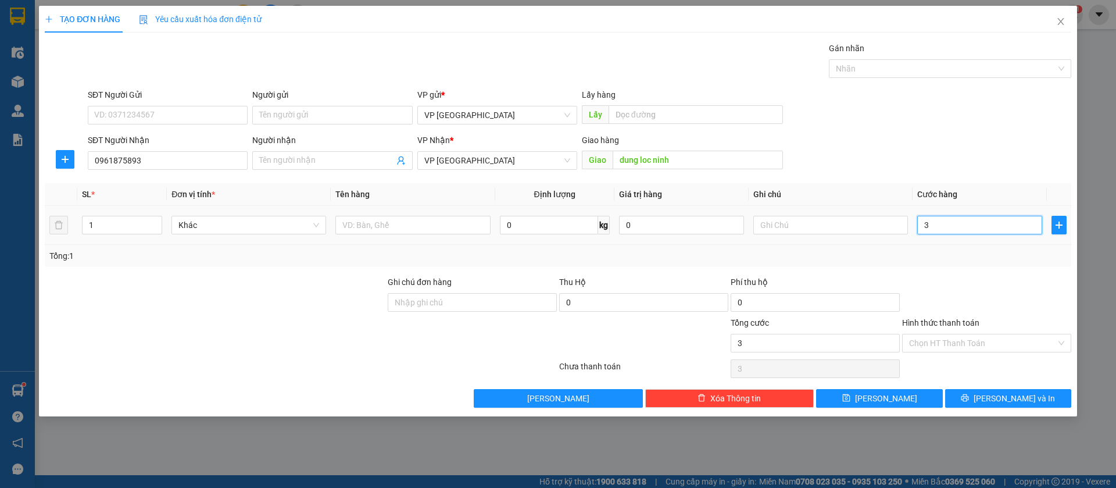
type input "30"
type input "300"
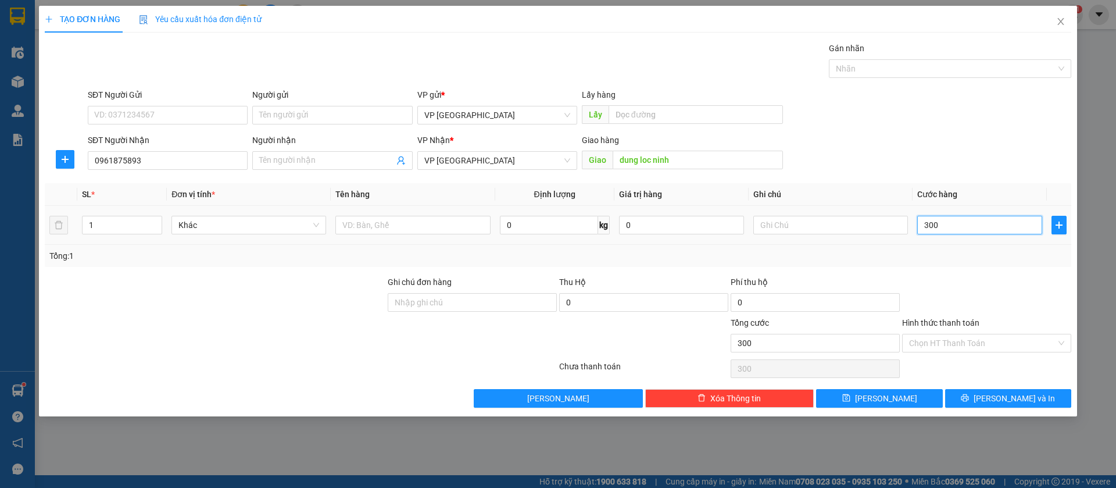
type input "3.000"
type input "30.000"
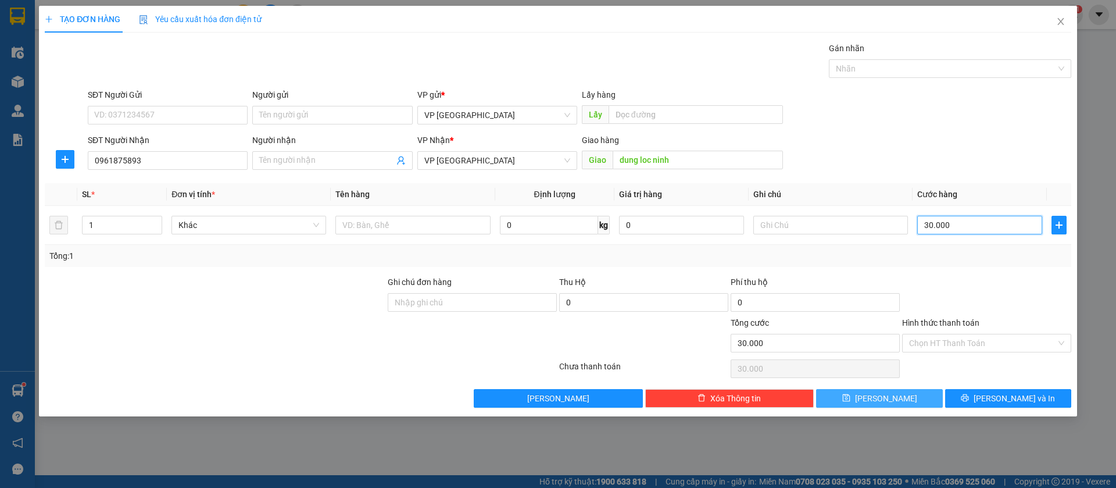
type input "30.000"
click at [879, 392] on span "[PERSON_NAME]" at bounding box center [886, 398] width 62 height 13
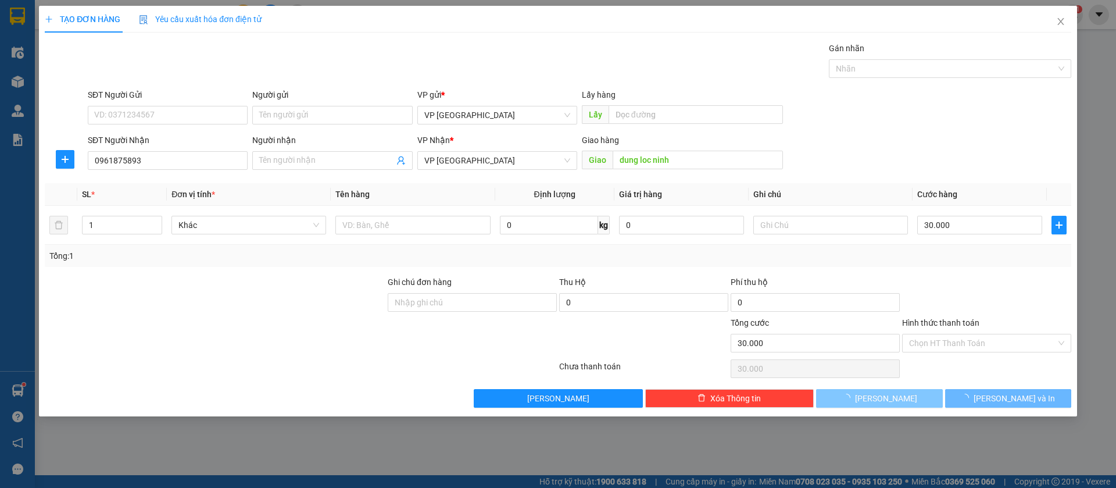
type input "0"
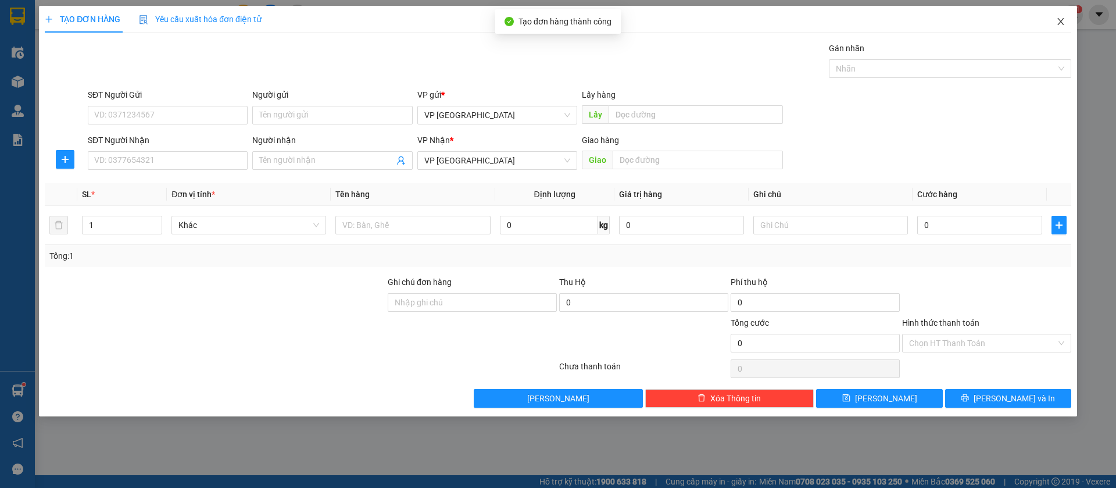
drag, startPoint x: 1064, startPoint y: 13, endPoint x: 1060, endPoint y: 19, distance: 6.8
click at [1060, 19] on span "Close" at bounding box center [1061, 22] width 33 height 33
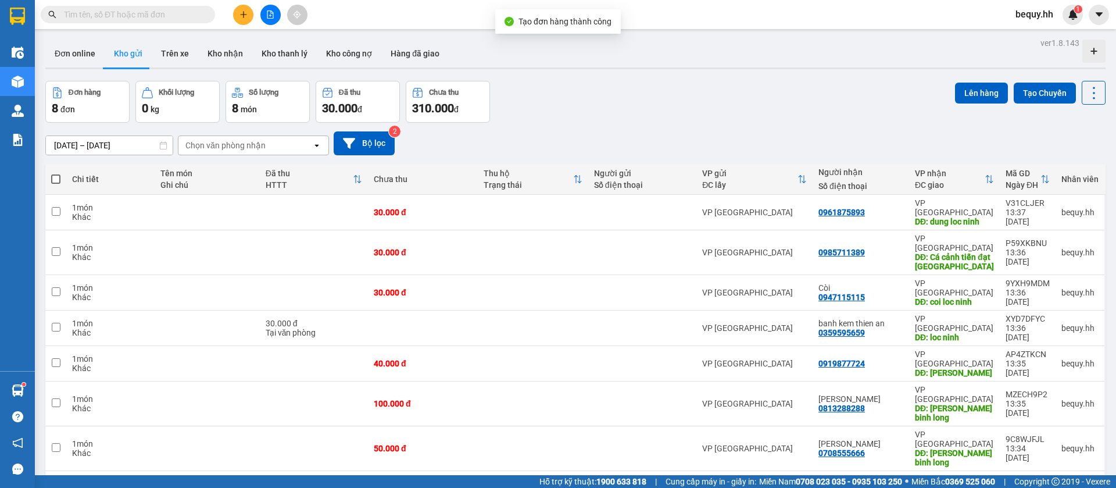
drag, startPoint x: 58, startPoint y: 181, endPoint x: 291, endPoint y: 106, distance: 244.3
click at [63, 181] on th at bounding box center [55, 179] width 21 height 31
click at [970, 89] on button "Lên hàng" at bounding box center [981, 93] width 53 height 21
click at [56, 176] on span at bounding box center [55, 178] width 9 height 9
click at [56, 173] on input "checkbox" at bounding box center [56, 173] width 0 height 0
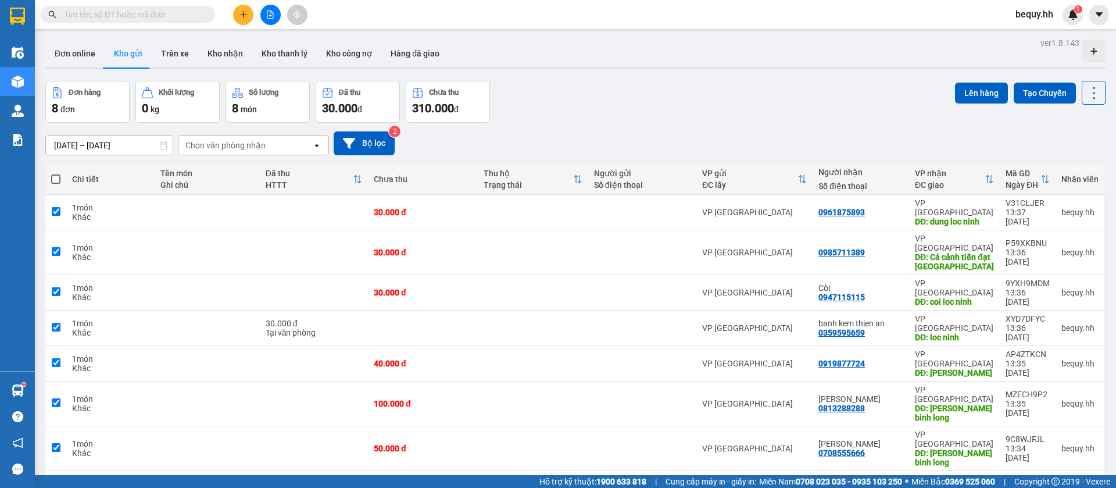
checkbox input "true"
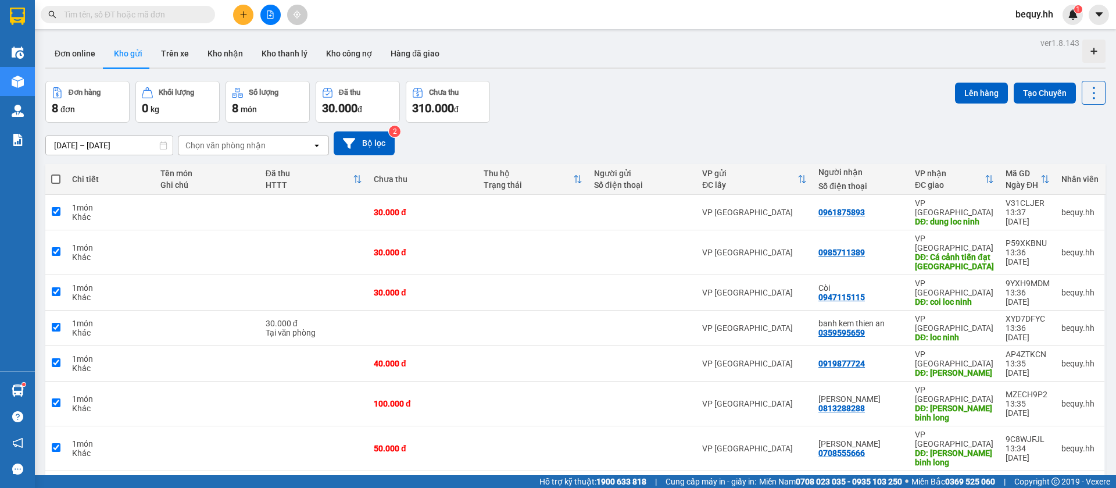
checkbox input "true"
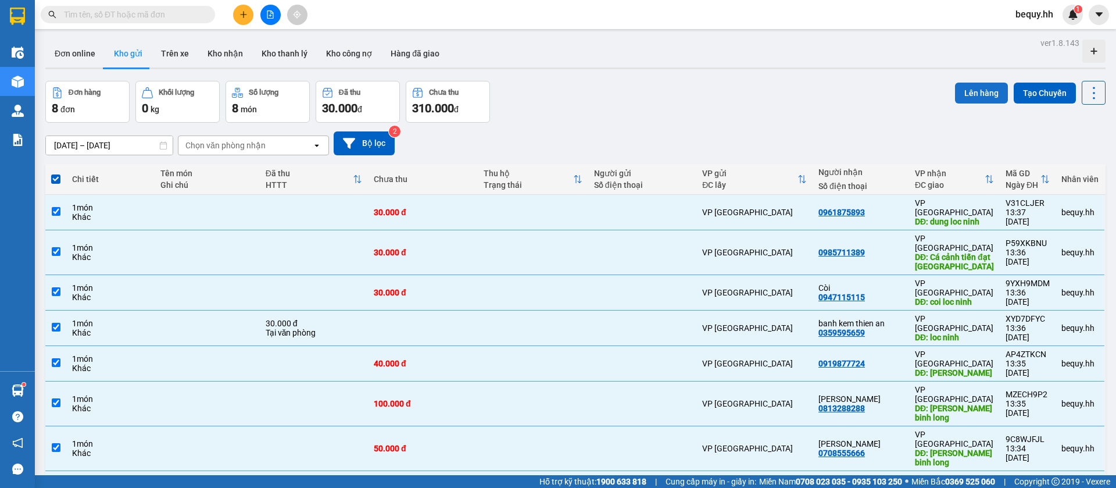
click at [955, 93] on button "Lên hàng" at bounding box center [981, 93] width 53 height 21
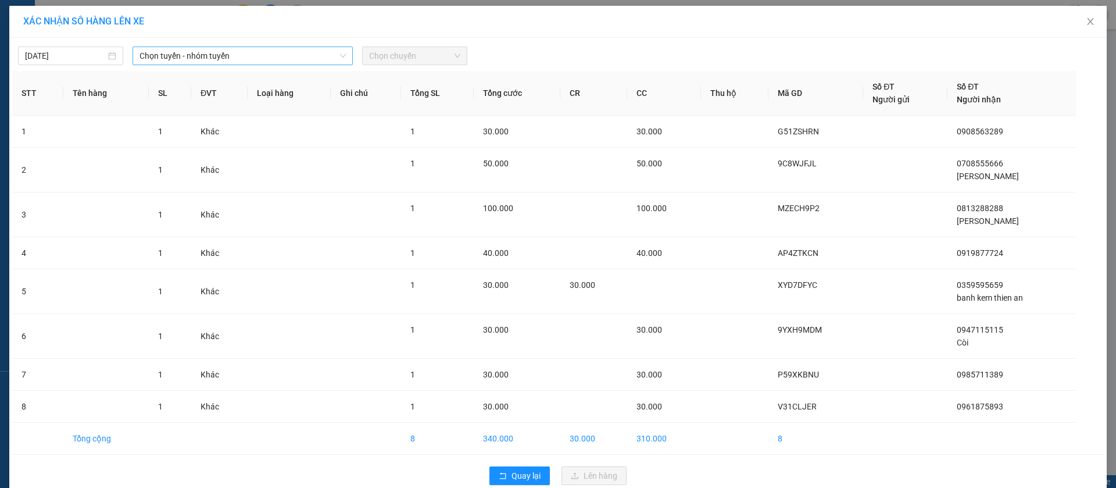
click at [185, 56] on span "Chọn tuyến - nhóm tuyến" at bounding box center [243, 55] width 206 height 17
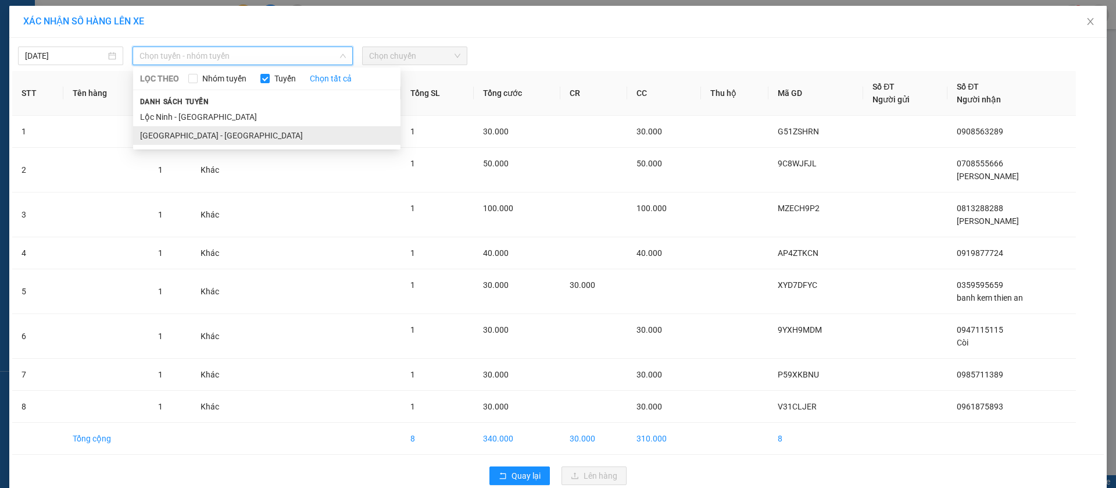
click at [174, 135] on li "[GEOGRAPHIC_DATA] - [GEOGRAPHIC_DATA]" at bounding box center [266, 135] width 267 height 19
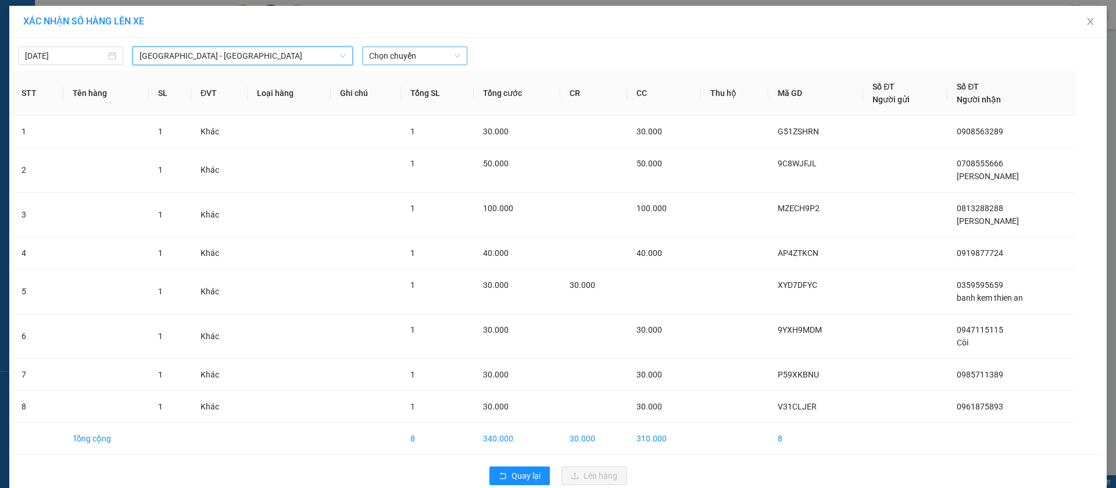
click at [395, 49] on span "Chọn chuyến" at bounding box center [414, 55] width 91 height 17
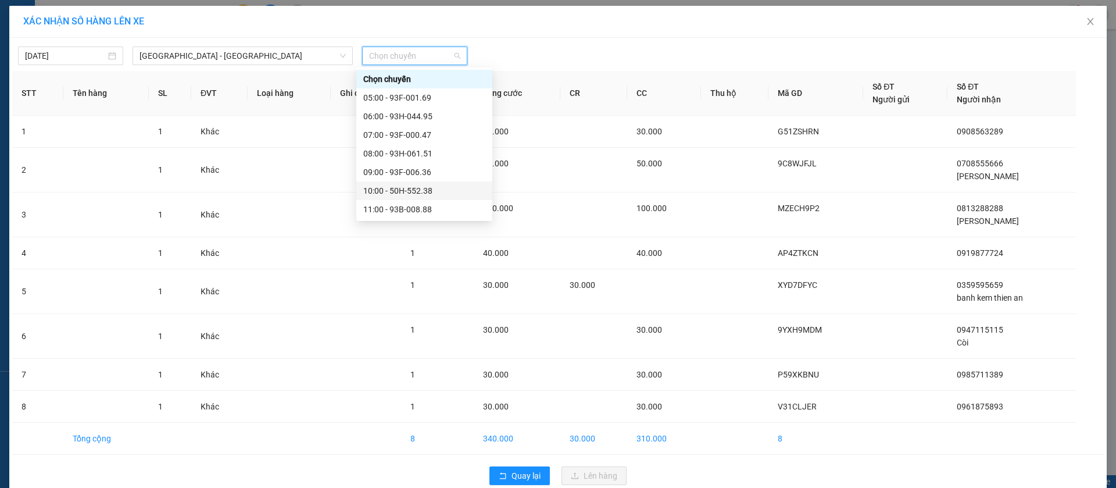
scroll to position [87, 0]
click at [416, 178] on div "14:00 - 93F-006.12" at bounding box center [424, 177] width 122 height 13
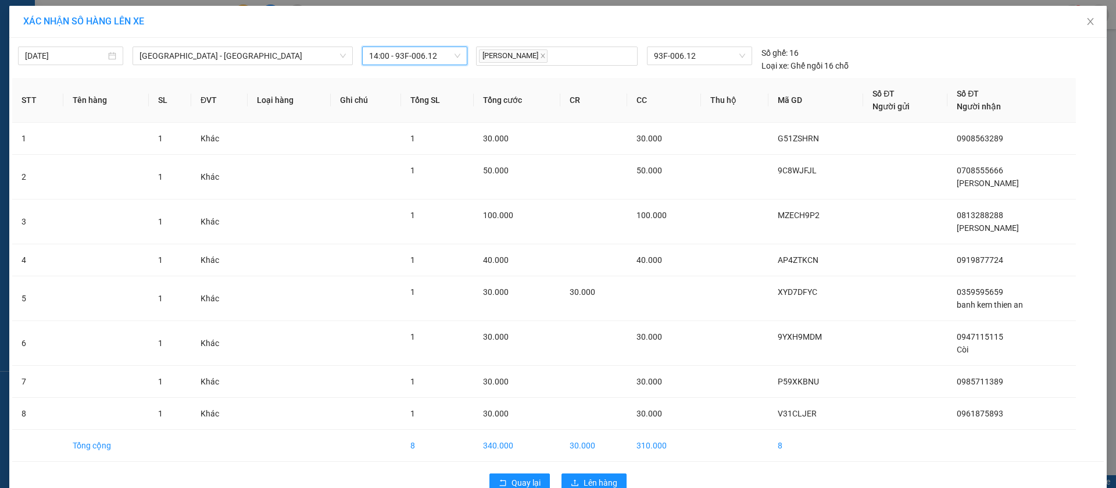
click at [392, 52] on span "14:00 - 93F-006.12" at bounding box center [414, 55] width 91 height 17
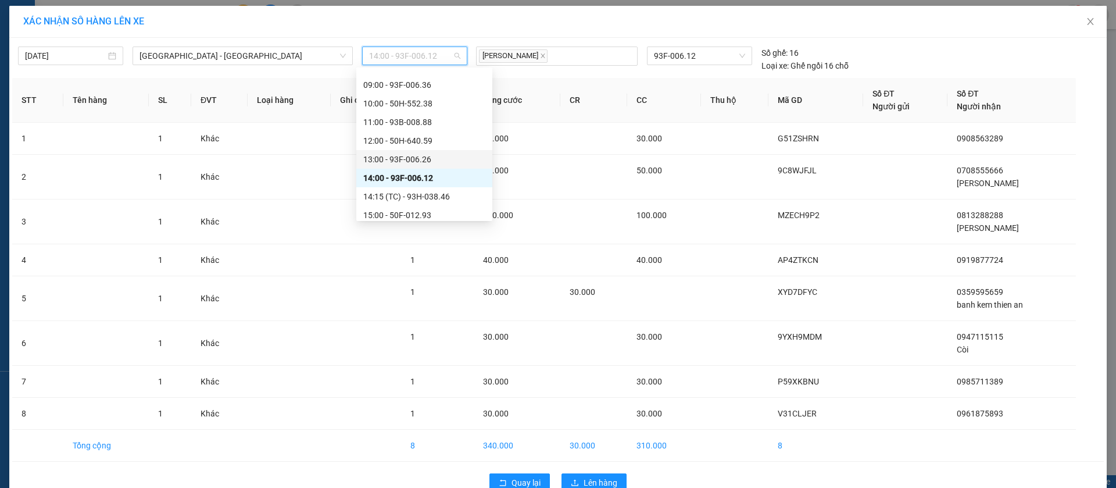
click at [422, 156] on div "13:00 - 93F-006.26" at bounding box center [424, 159] width 122 height 13
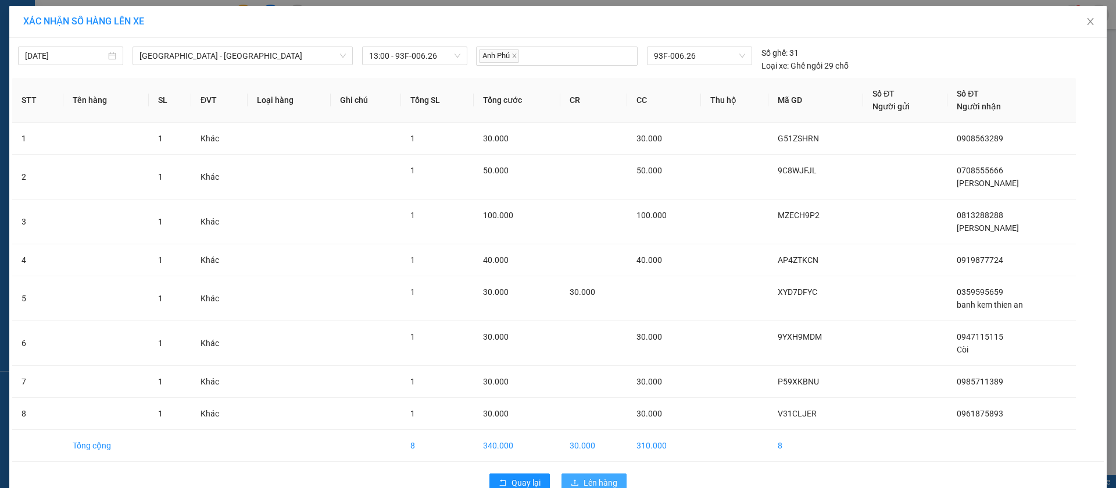
click at [600, 478] on span "Lên hàng" at bounding box center [601, 482] width 34 height 13
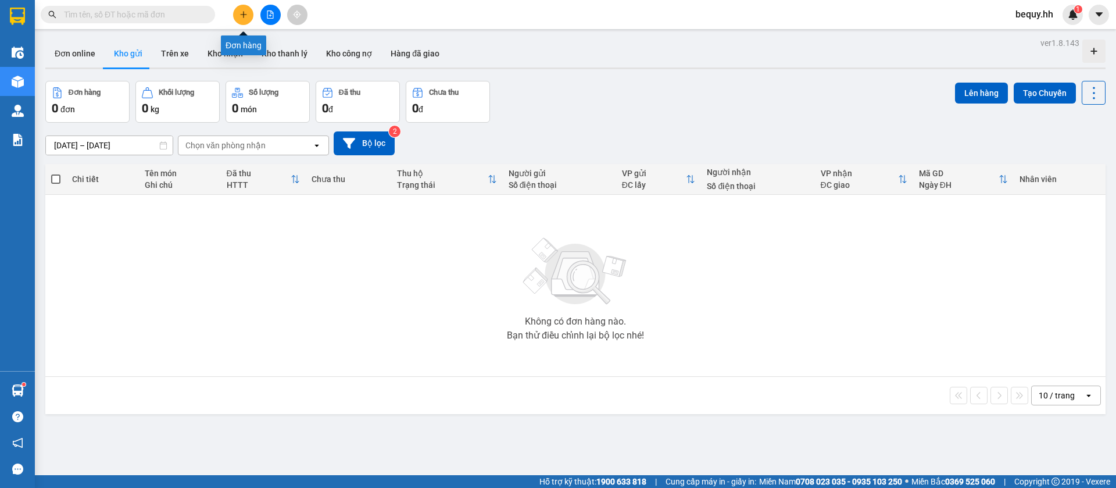
click at [252, 10] on button at bounding box center [243, 15] width 20 height 20
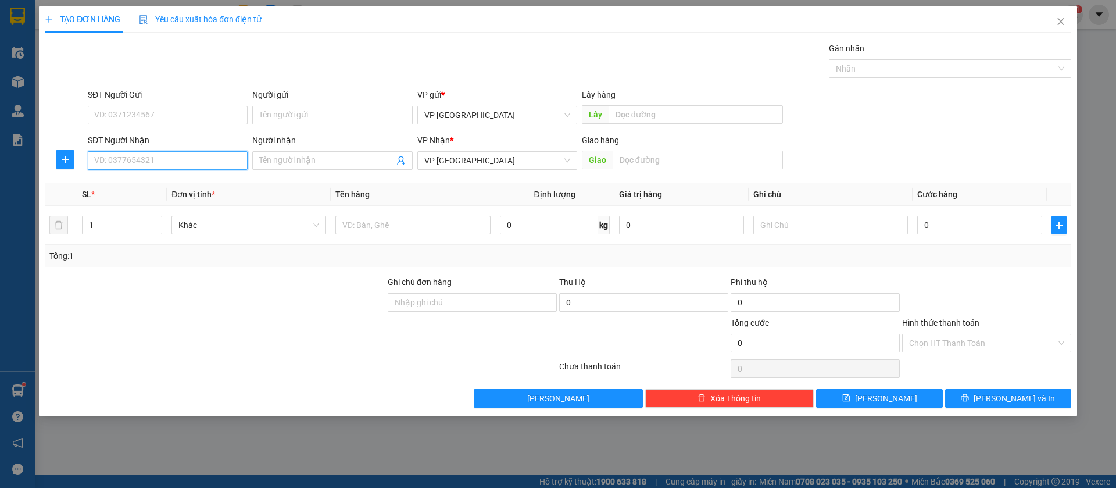
click at [205, 164] on input "SĐT Người Nhận" at bounding box center [168, 160] width 160 height 19
click at [155, 153] on input "SĐT Người Nhận" at bounding box center [168, 160] width 160 height 19
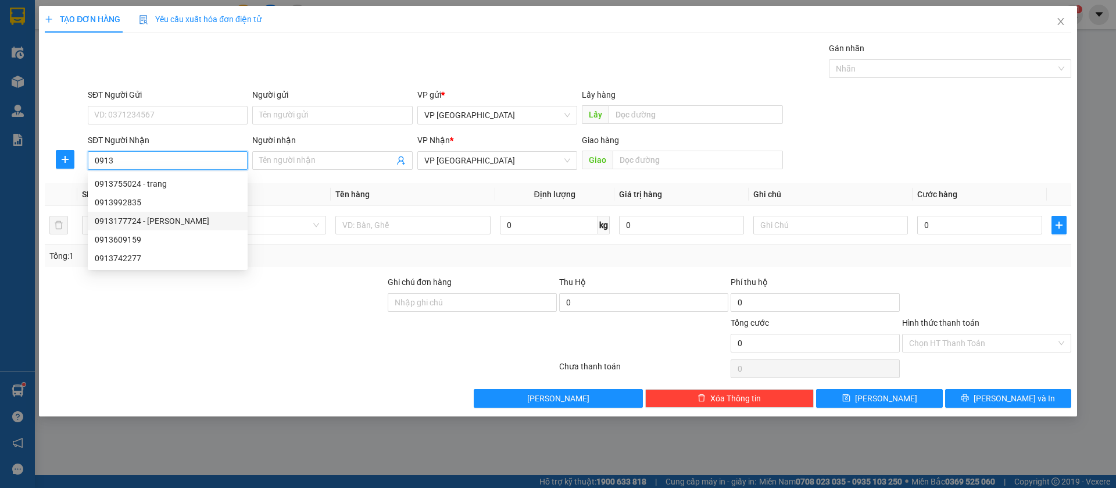
click at [165, 217] on div "0913177724 - [PERSON_NAME]" at bounding box center [168, 220] width 146 height 13
type input "0913177724"
type input "[PERSON_NAME]"
type input "ke phong"
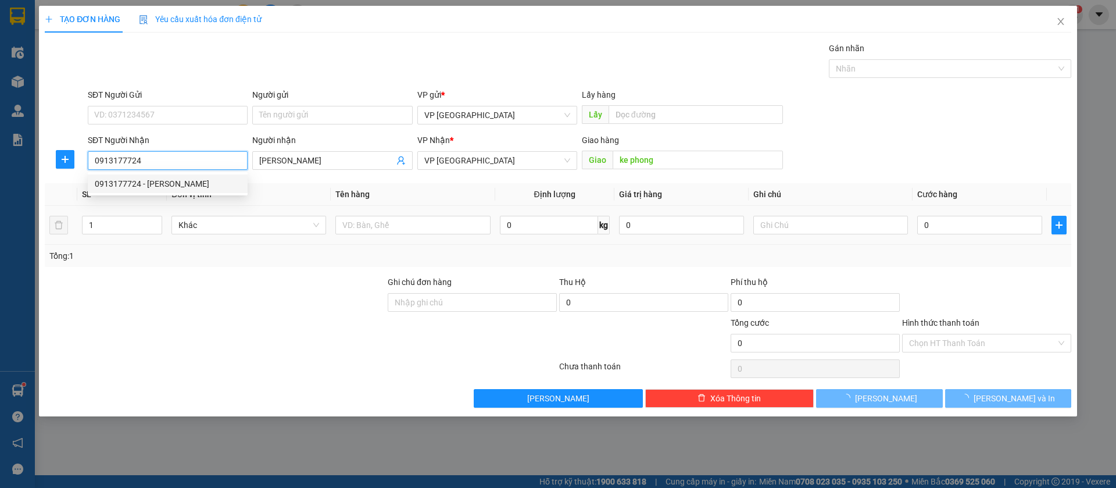
type input "50.000"
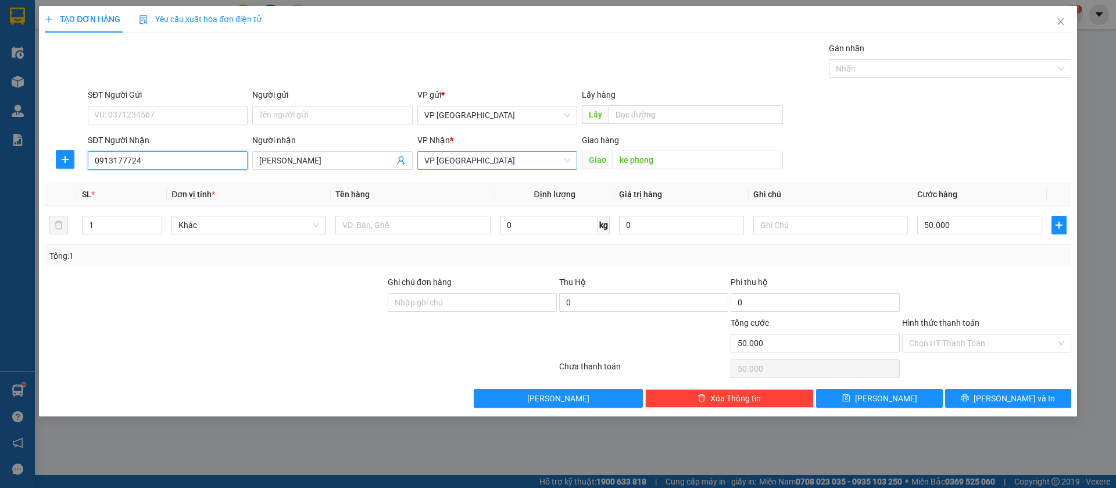
click at [479, 159] on span "VP [GEOGRAPHIC_DATA]" at bounding box center [497, 160] width 146 height 17
type input "0913177724"
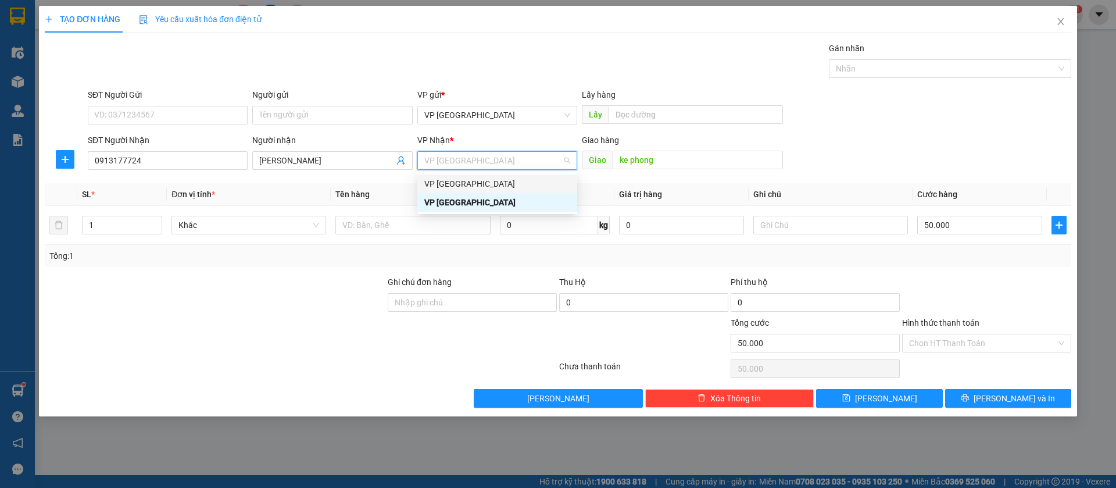
click at [463, 178] on div "VP [GEOGRAPHIC_DATA]" at bounding box center [497, 183] width 146 height 13
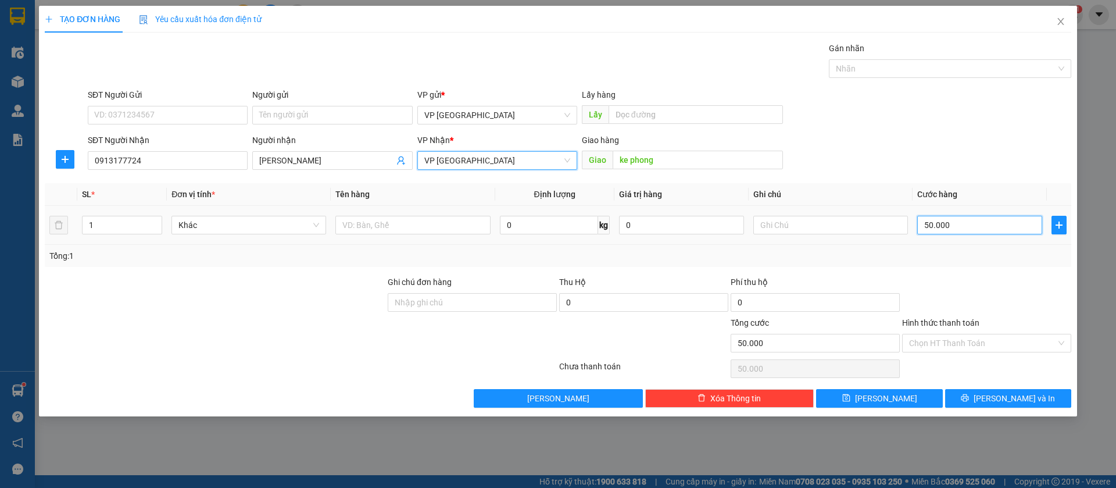
click at [936, 227] on input "50.000" at bounding box center [979, 225] width 125 height 19
type input "3"
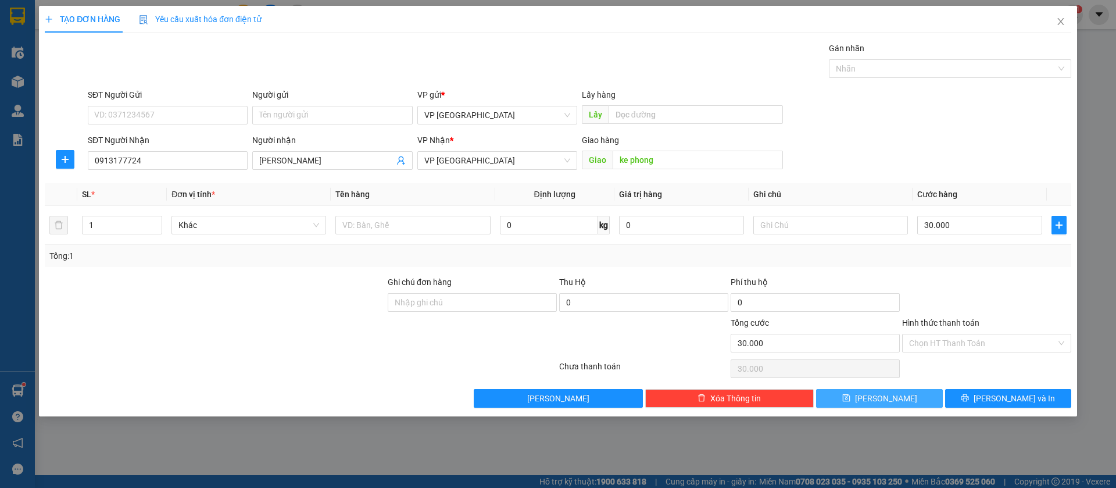
click at [917, 406] on button "[PERSON_NAME]" at bounding box center [879, 398] width 126 height 19
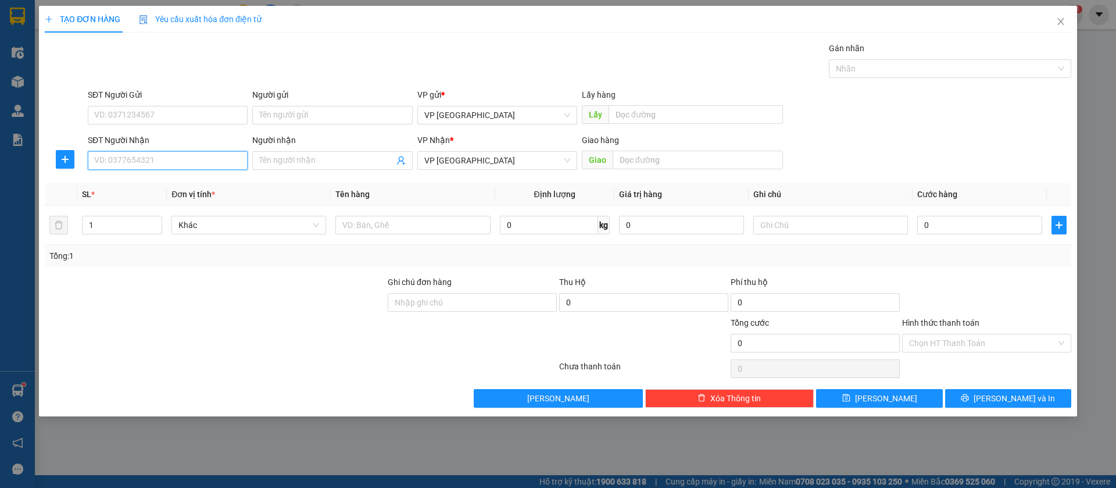
click at [198, 158] on input "SĐT Người Nhận" at bounding box center [168, 160] width 160 height 19
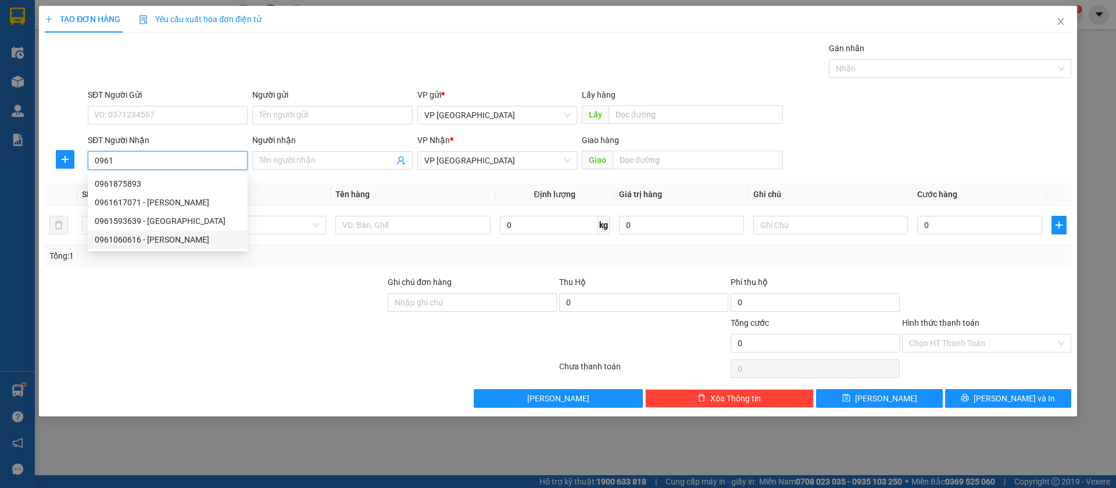
click at [192, 238] on div "0961060616 - [PERSON_NAME]" at bounding box center [168, 239] width 146 height 13
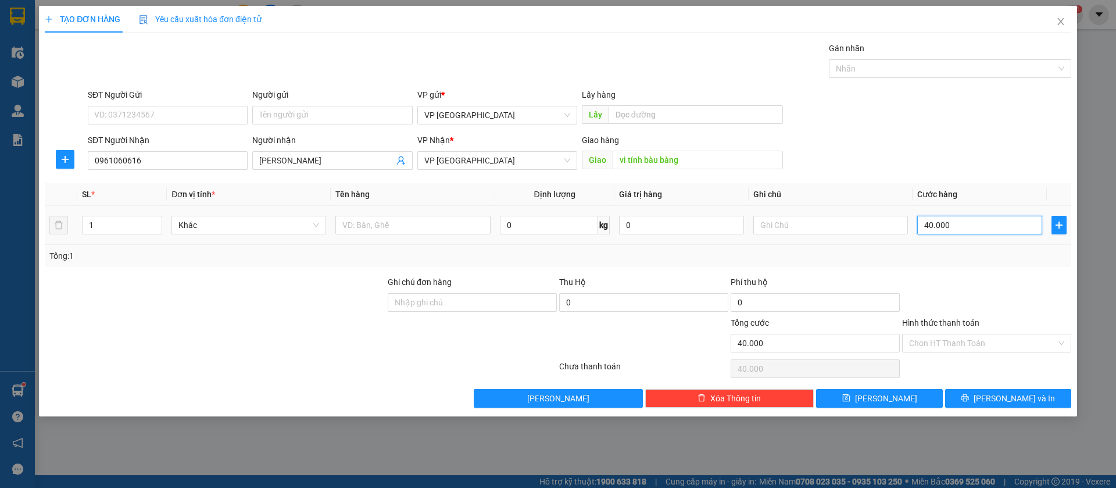
click at [983, 221] on input "40.000" at bounding box center [979, 225] width 125 height 19
click at [910, 401] on button "[PERSON_NAME]" at bounding box center [879, 398] width 126 height 19
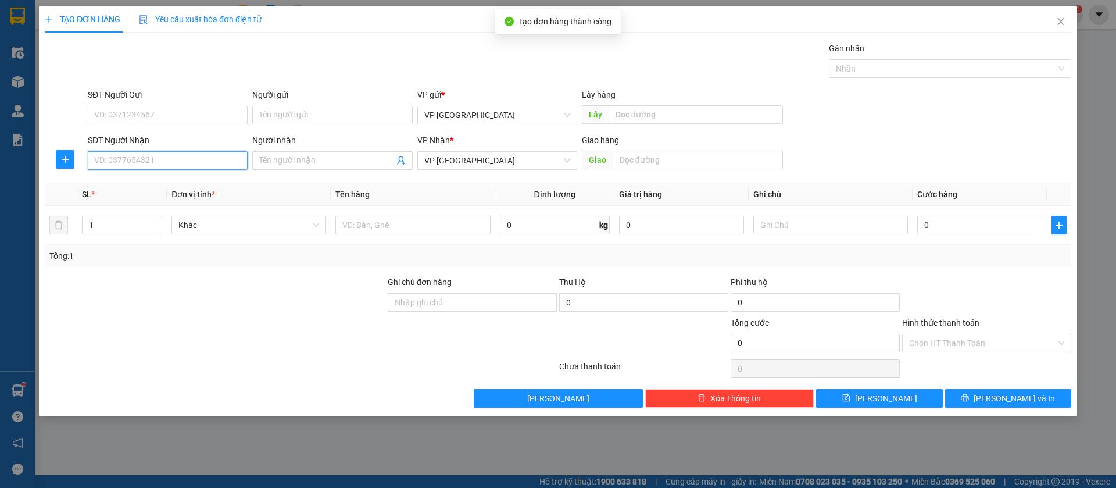
click at [191, 156] on input "SĐT Người Nhận" at bounding box center [168, 160] width 160 height 19
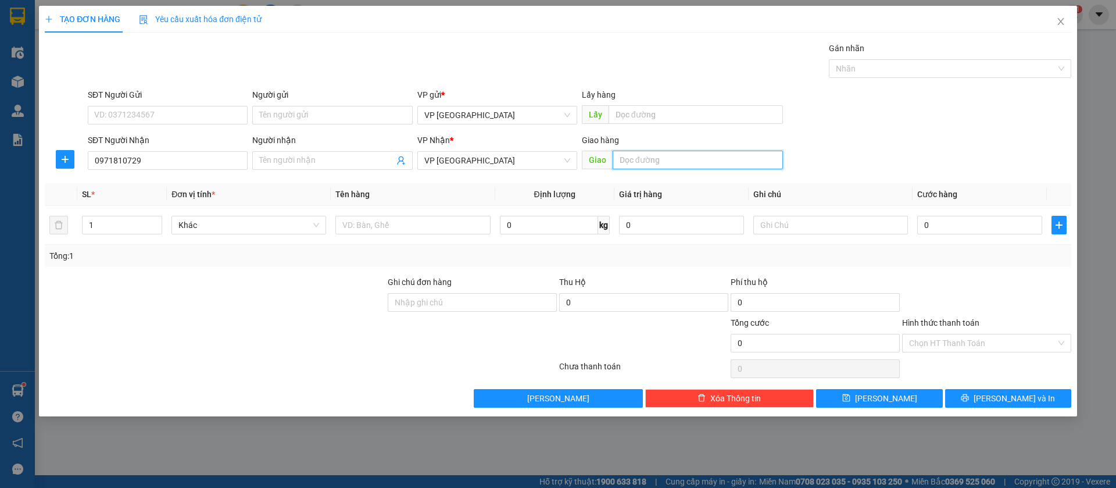
click at [657, 159] on input "text" at bounding box center [698, 160] width 170 height 19
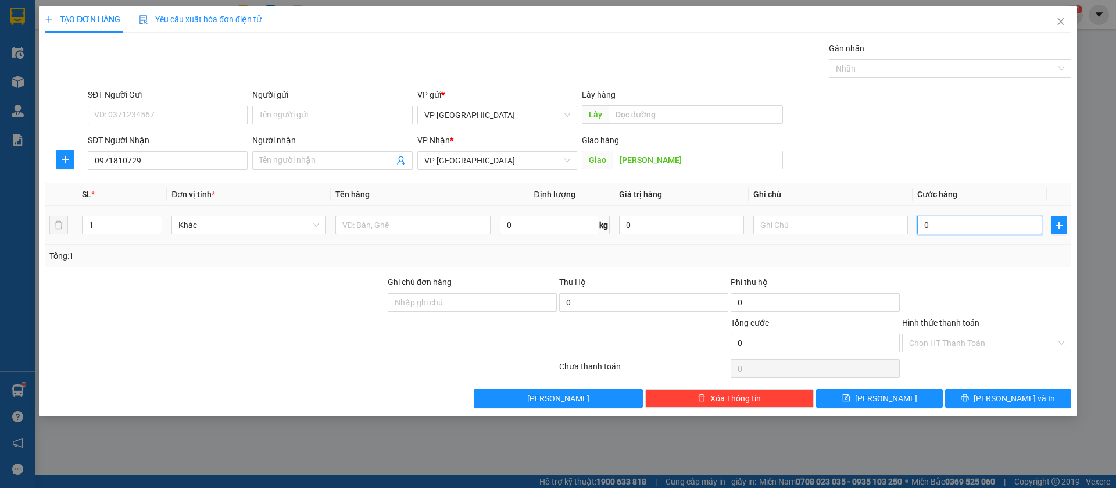
click at [1001, 224] on input "0" at bounding box center [979, 225] width 125 height 19
click at [1039, 337] on input "Hình thức thanh toán" at bounding box center [982, 342] width 147 height 17
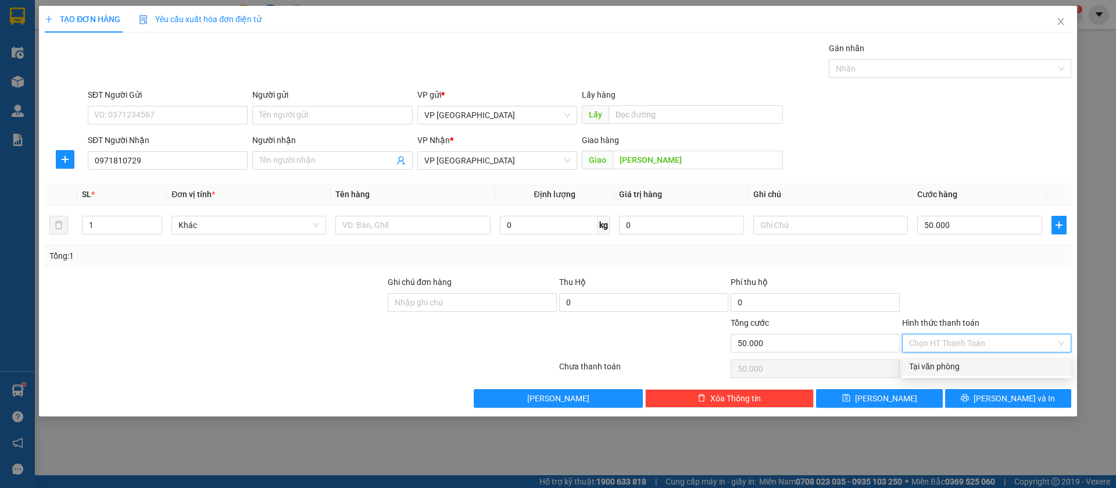
click at [915, 364] on div "Tại văn phòng" at bounding box center [986, 366] width 155 height 13
click at [889, 401] on span "[PERSON_NAME]" at bounding box center [886, 398] width 62 height 13
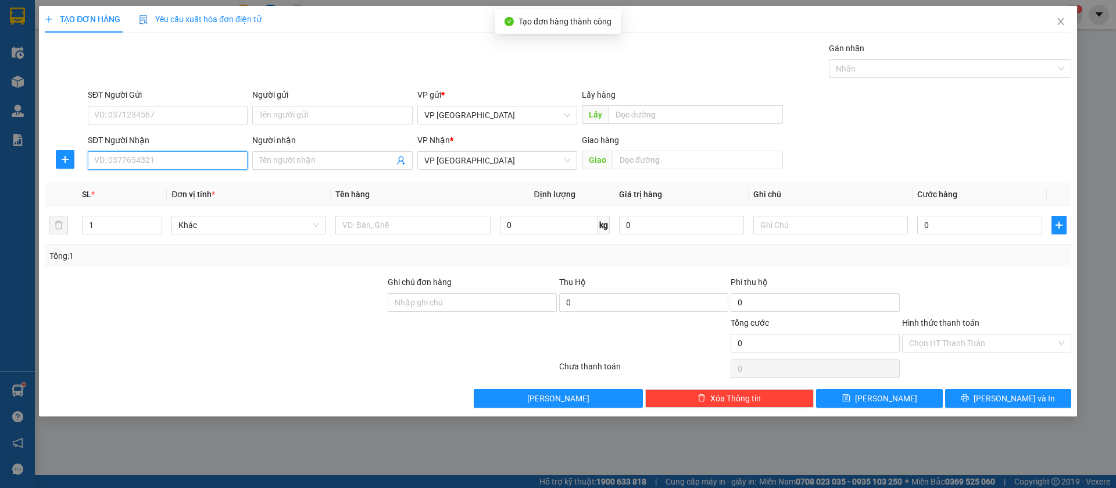
click at [208, 161] on input "SĐT Người Nhận" at bounding box center [168, 160] width 160 height 19
click at [214, 181] on div "0961617071 - [PERSON_NAME]" at bounding box center [168, 183] width 146 height 13
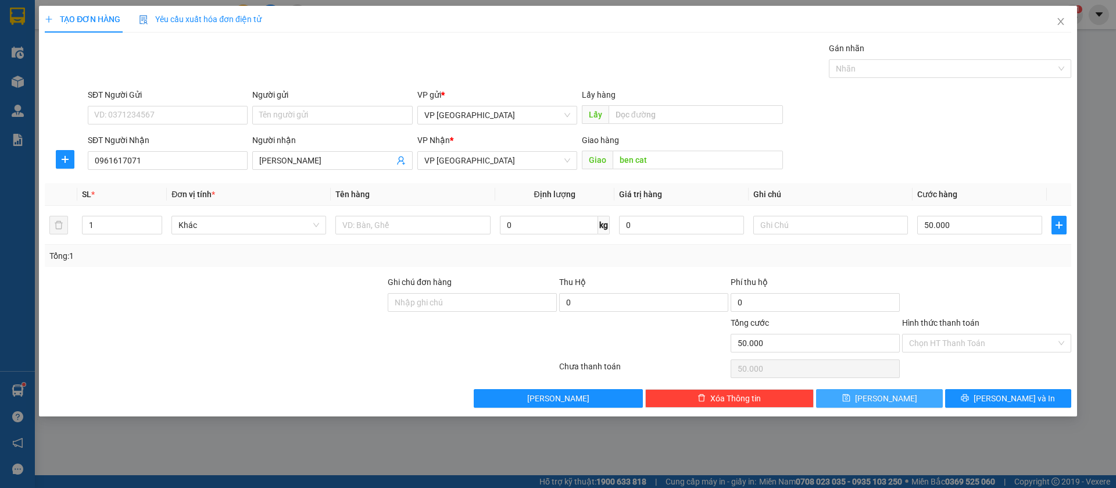
click at [905, 393] on button "[PERSON_NAME]" at bounding box center [879, 398] width 126 height 19
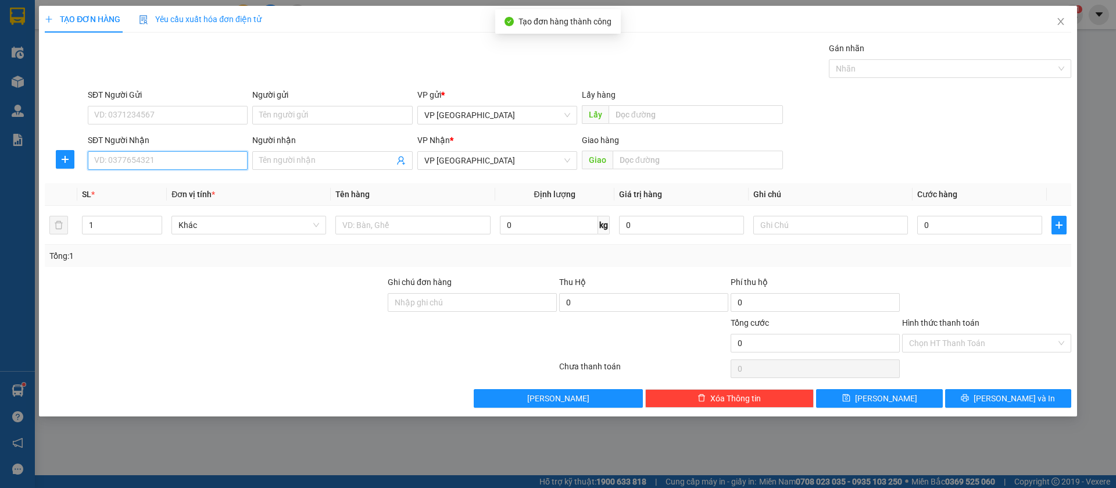
click at [203, 158] on input "SĐT Người Nhận" at bounding box center [168, 160] width 160 height 19
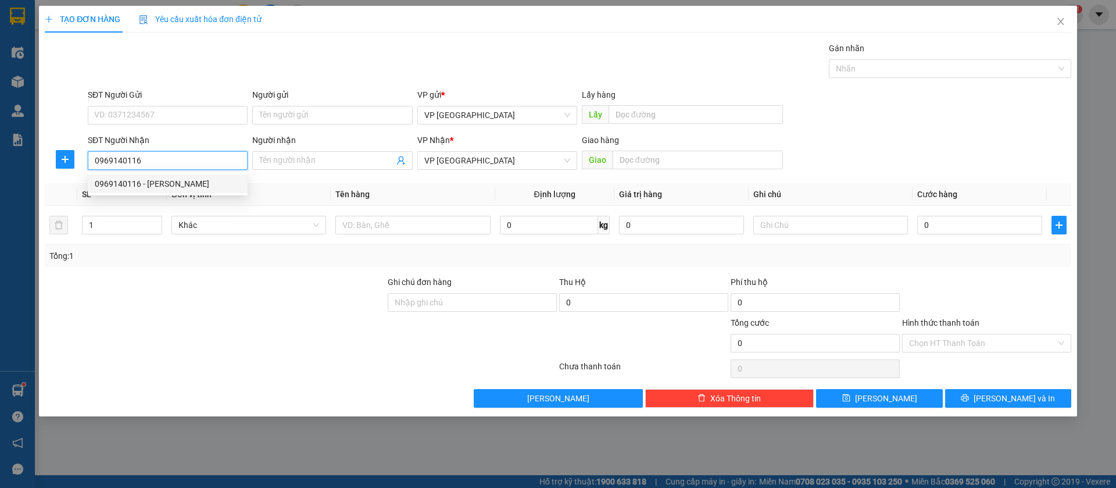
click at [205, 177] on div "0969140116 - [PERSON_NAME]" at bounding box center [168, 183] width 146 height 13
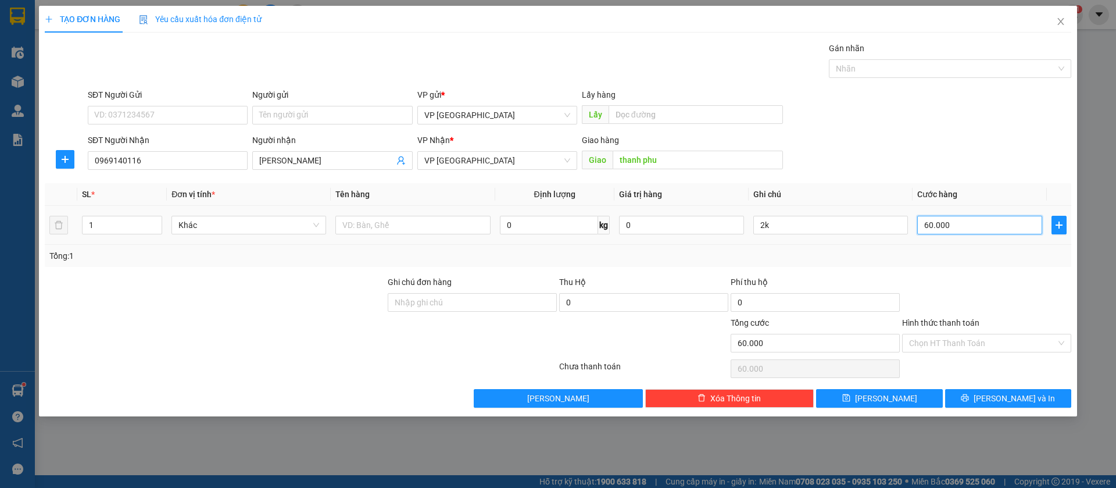
click at [991, 230] on input "60.000" at bounding box center [979, 225] width 125 height 19
click at [864, 227] on input "2k" at bounding box center [830, 225] width 155 height 19
click at [884, 402] on span "[PERSON_NAME]" at bounding box center [886, 398] width 62 height 13
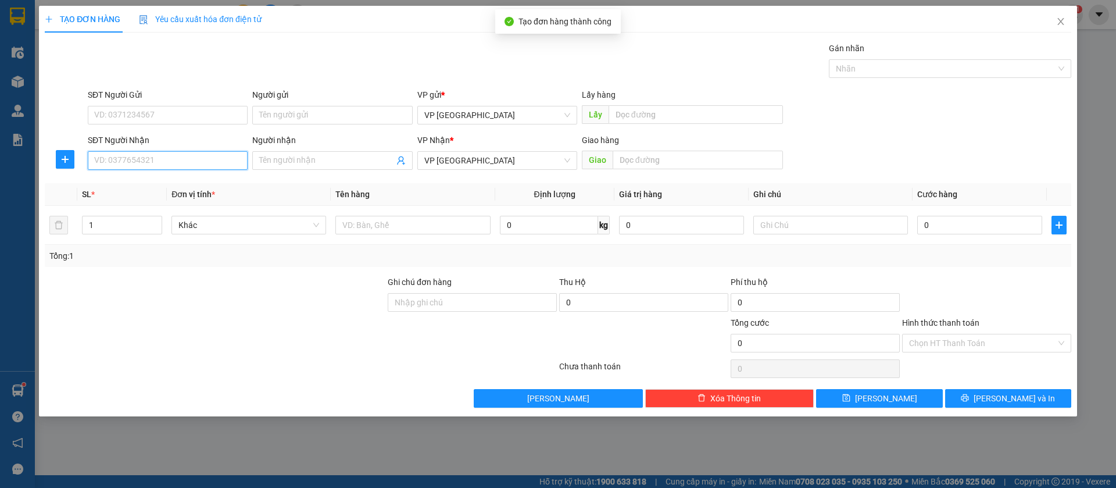
click at [202, 157] on input "SĐT Người Nhận" at bounding box center [168, 160] width 160 height 19
click at [1065, 20] on icon "close" at bounding box center [1060, 21] width 9 height 9
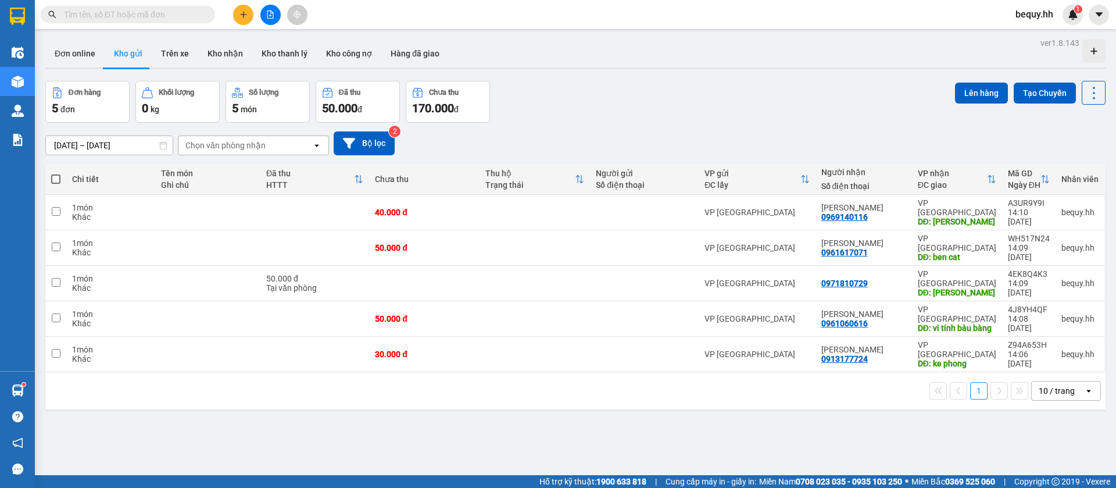
click at [57, 183] on span at bounding box center [55, 178] width 9 height 9
click at [56, 173] on input "checkbox" at bounding box center [56, 173] width 0 height 0
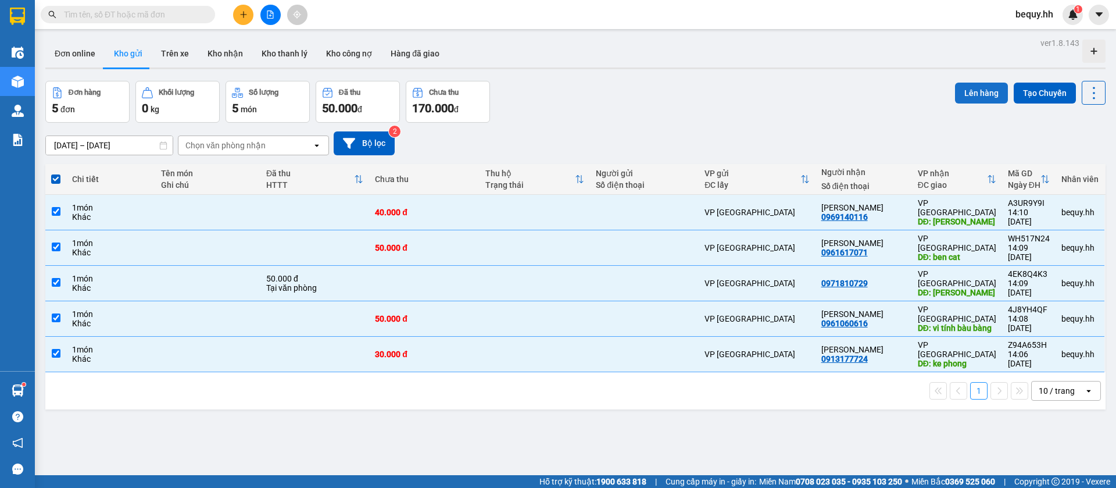
click at [963, 85] on button "Lên hàng" at bounding box center [981, 93] width 53 height 21
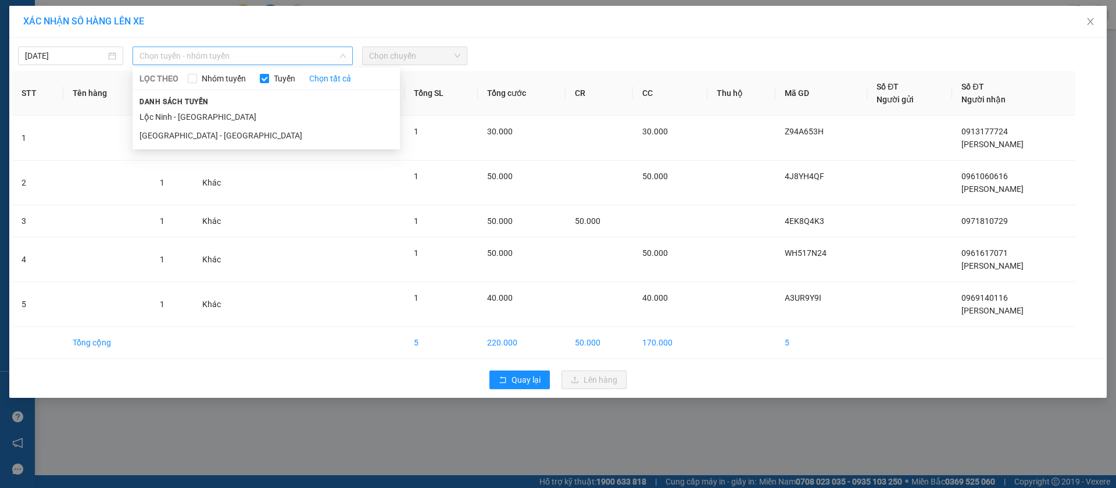
click at [311, 55] on span "Chọn tuyến - nhóm tuyến" at bounding box center [243, 55] width 206 height 17
click at [223, 130] on li "[GEOGRAPHIC_DATA] - [GEOGRAPHIC_DATA]" at bounding box center [266, 135] width 267 height 19
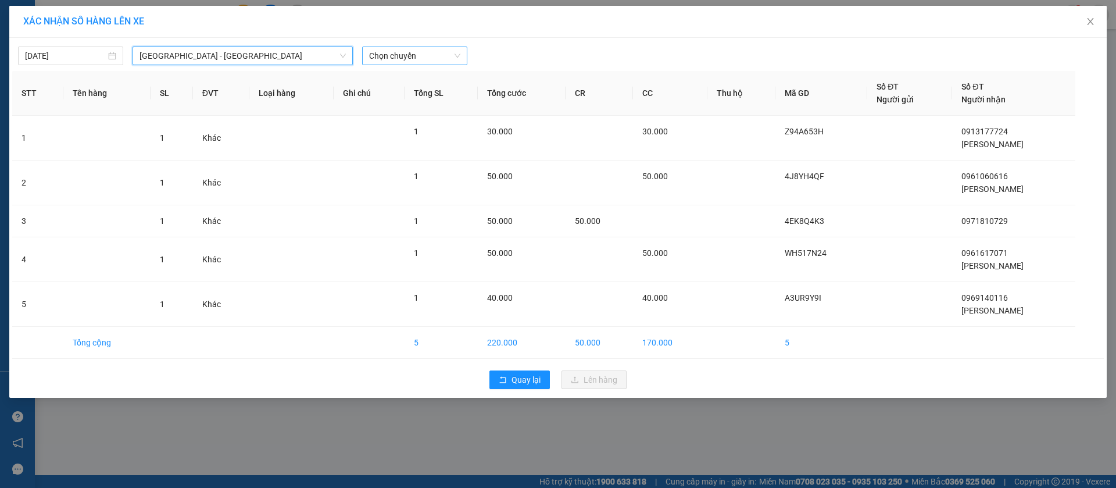
click at [383, 52] on span "Chọn chuyến" at bounding box center [414, 55] width 91 height 17
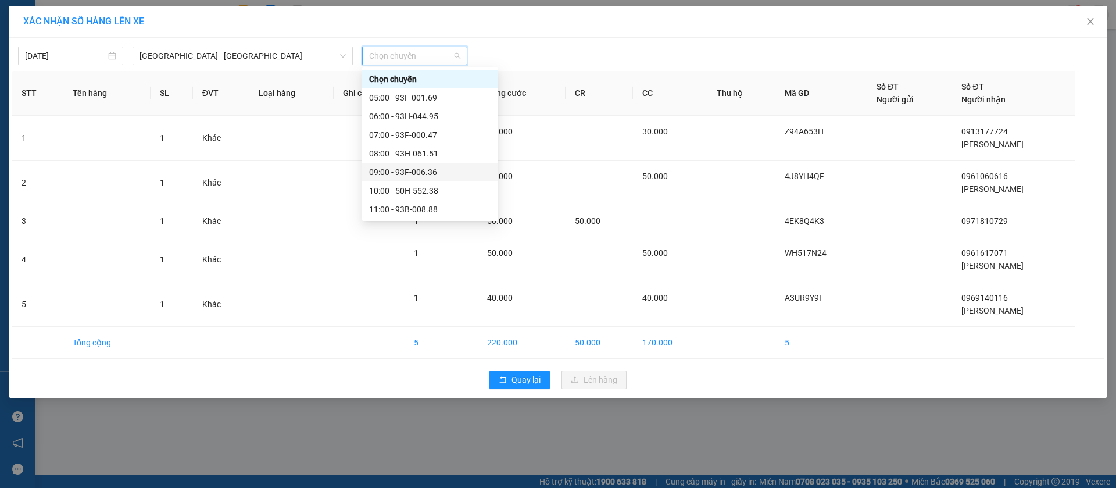
scroll to position [174, 0]
click at [394, 88] on div "14:00 - 93F-006.12" at bounding box center [430, 90] width 122 height 13
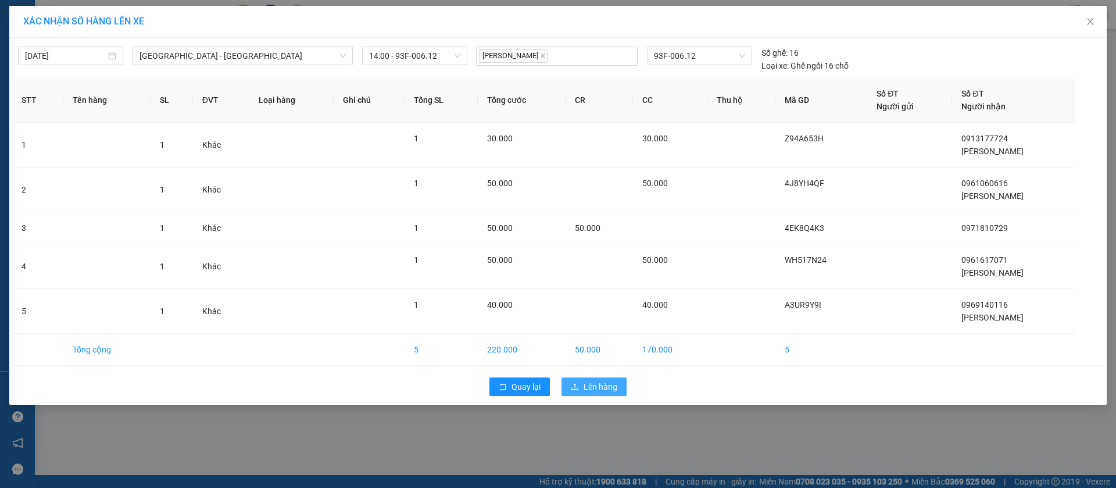
click at [602, 384] on span "Lên hàng" at bounding box center [601, 386] width 34 height 13
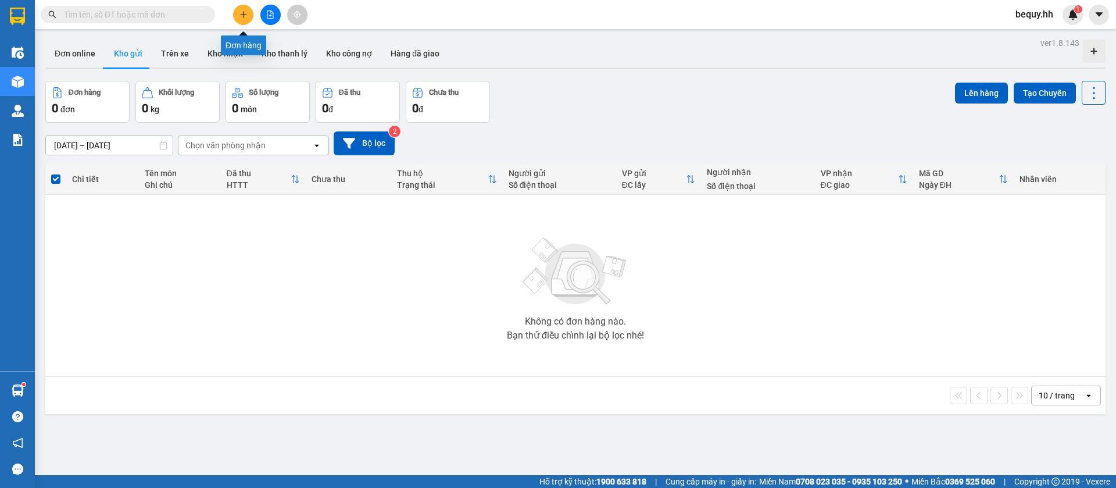
click at [241, 17] on icon "plus" at bounding box center [243, 14] width 8 height 8
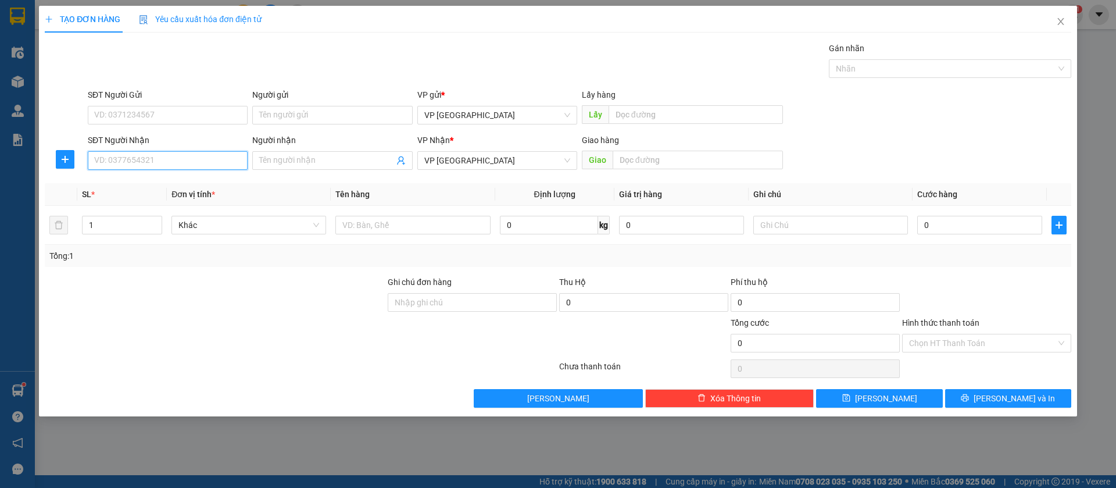
click at [209, 160] on input "SĐT Người Nhận" at bounding box center [168, 160] width 160 height 19
click at [212, 180] on div "0363213819 - Hiếu" at bounding box center [168, 183] width 146 height 13
click at [920, 396] on button "[PERSON_NAME]" at bounding box center [879, 398] width 126 height 19
click at [164, 155] on input "SĐT Người Nhận" at bounding box center [168, 160] width 160 height 19
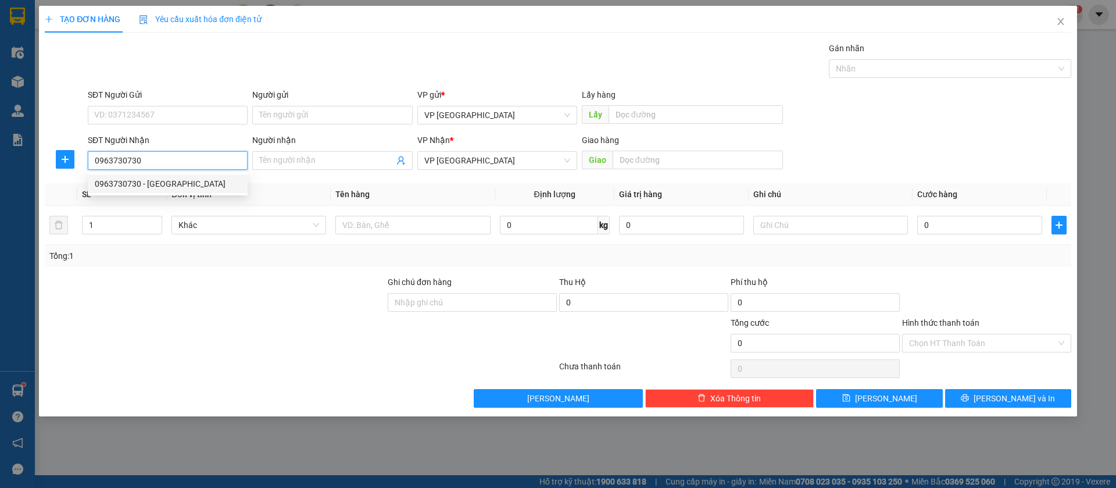
click at [174, 181] on div "0963730730 - [GEOGRAPHIC_DATA]" at bounding box center [168, 183] width 146 height 13
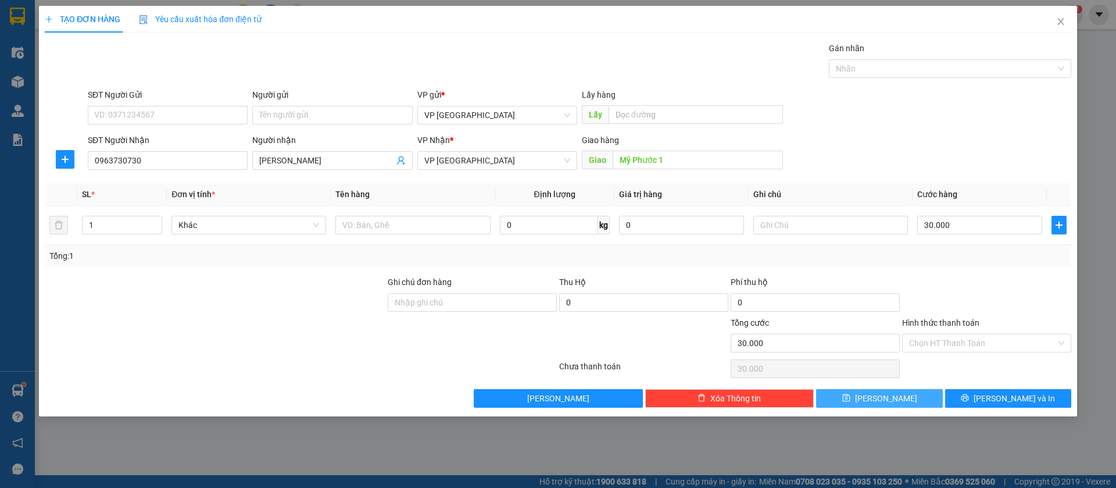
click at [906, 396] on button "[PERSON_NAME]" at bounding box center [879, 398] width 126 height 19
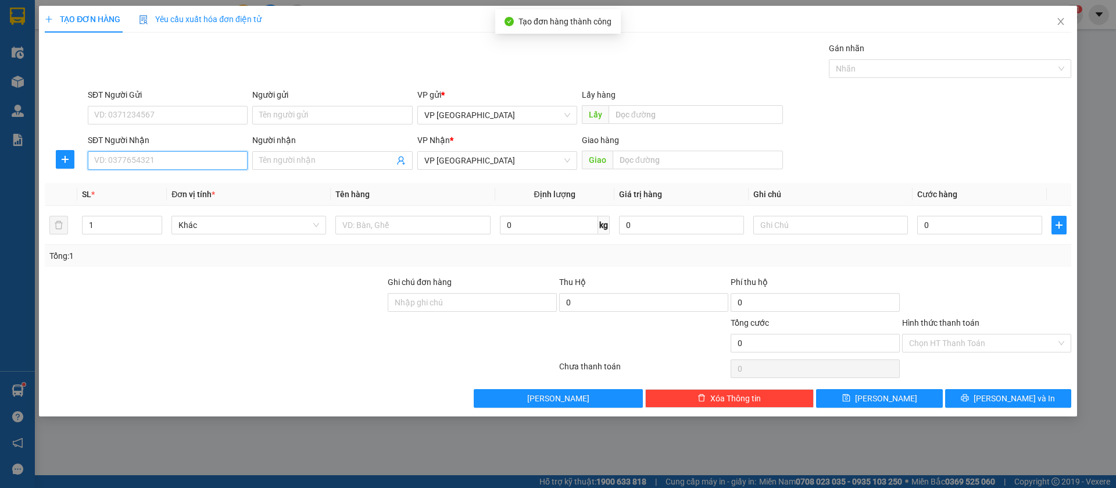
click at [217, 158] on input "SĐT Người Nhận" at bounding box center [168, 160] width 160 height 19
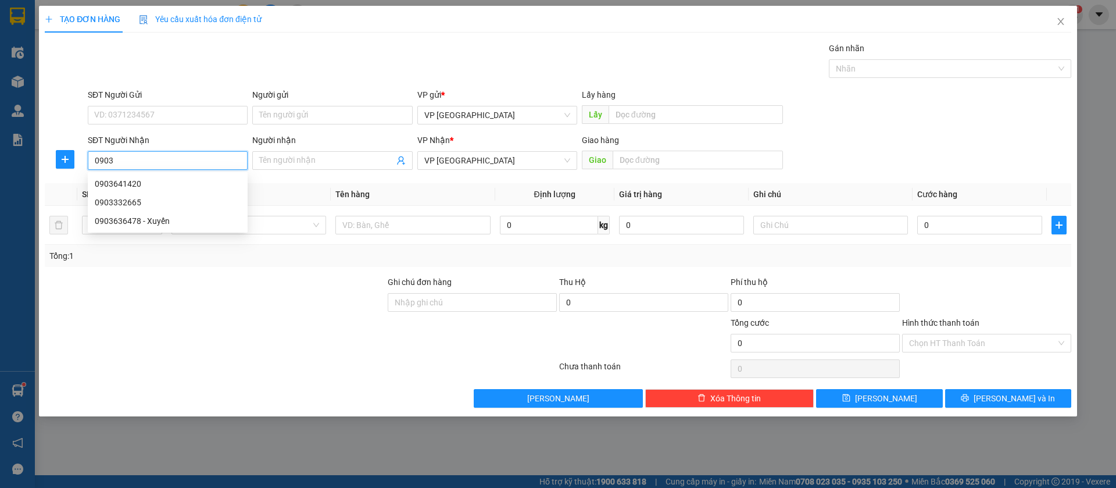
click at [217, 154] on input "0903" at bounding box center [168, 160] width 160 height 19
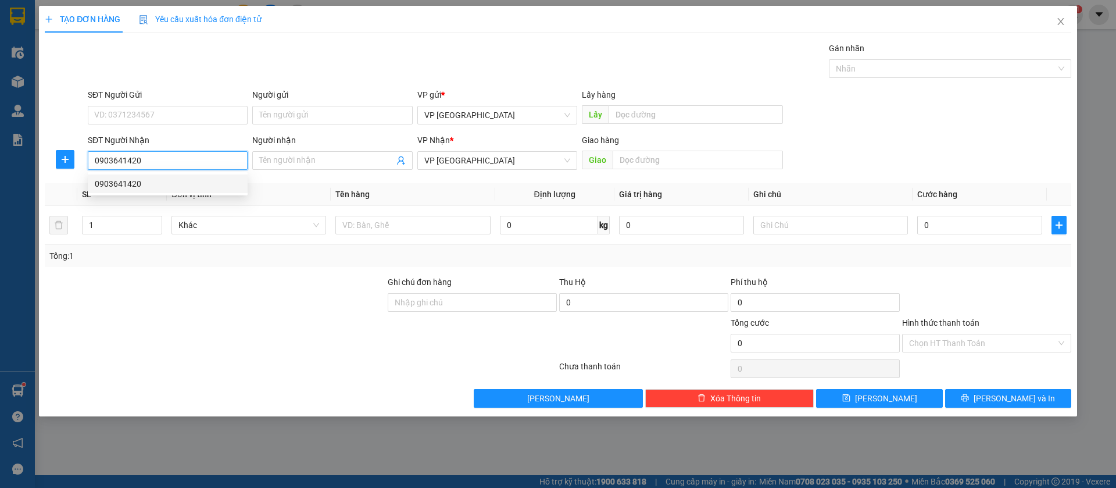
click at [186, 184] on div "0903641420" at bounding box center [168, 183] width 146 height 13
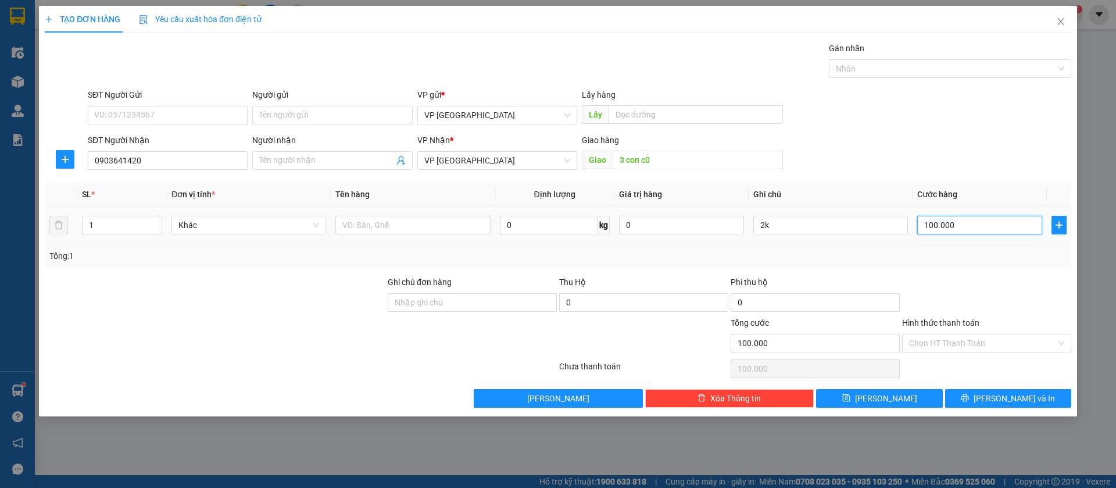
click at [954, 226] on input "100.000" at bounding box center [979, 225] width 125 height 19
click at [870, 226] on input "2k" at bounding box center [830, 225] width 155 height 19
click at [905, 398] on button "[PERSON_NAME]" at bounding box center [879, 398] width 126 height 19
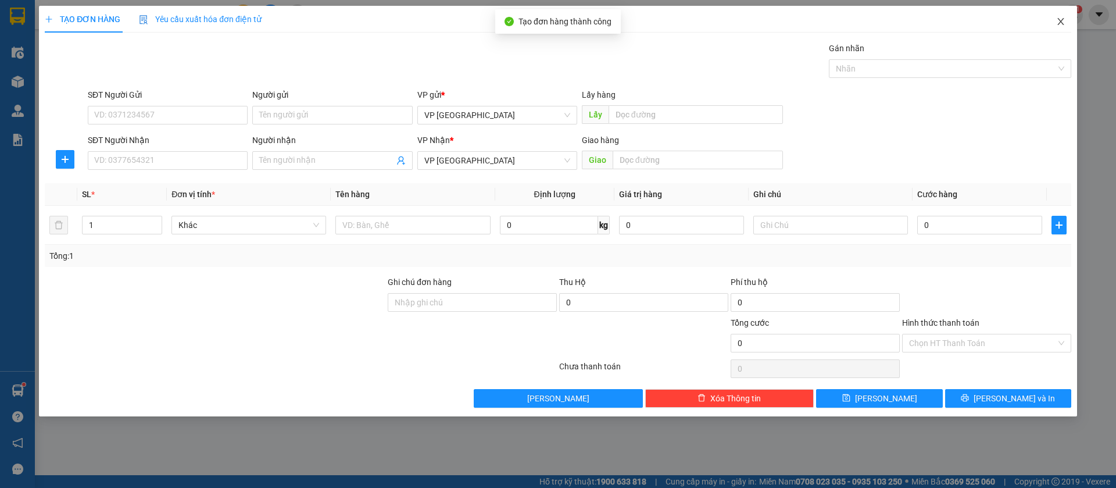
click at [1063, 16] on span "Close" at bounding box center [1061, 22] width 33 height 33
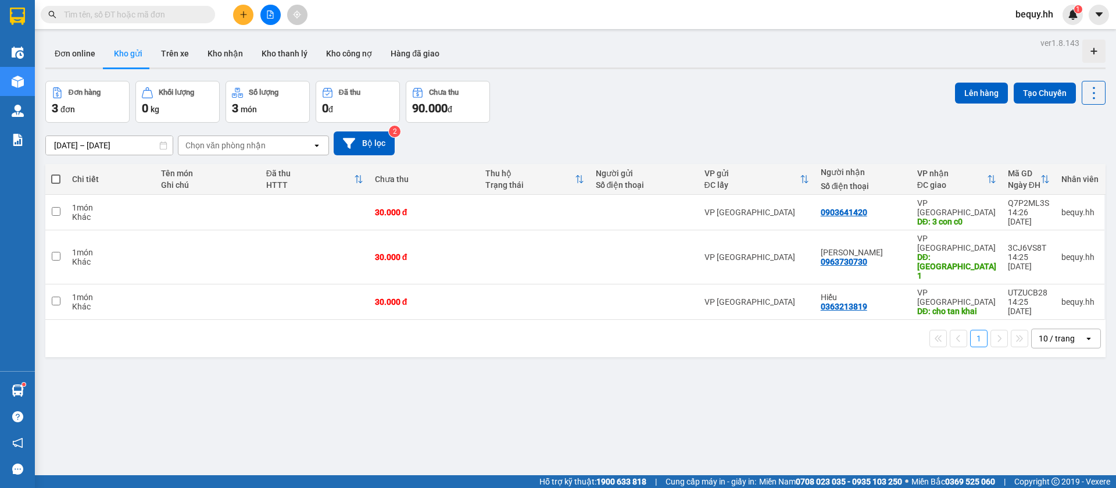
click at [56, 176] on span at bounding box center [55, 178] width 9 height 9
click at [56, 173] on input "checkbox" at bounding box center [56, 173] width 0 height 0
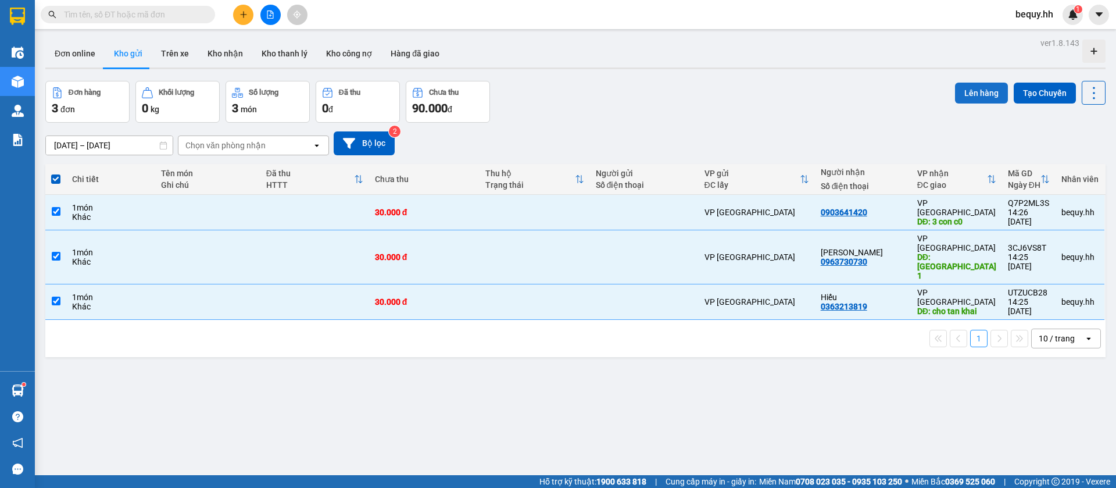
click at [960, 93] on button "Lên hàng" at bounding box center [981, 93] width 53 height 21
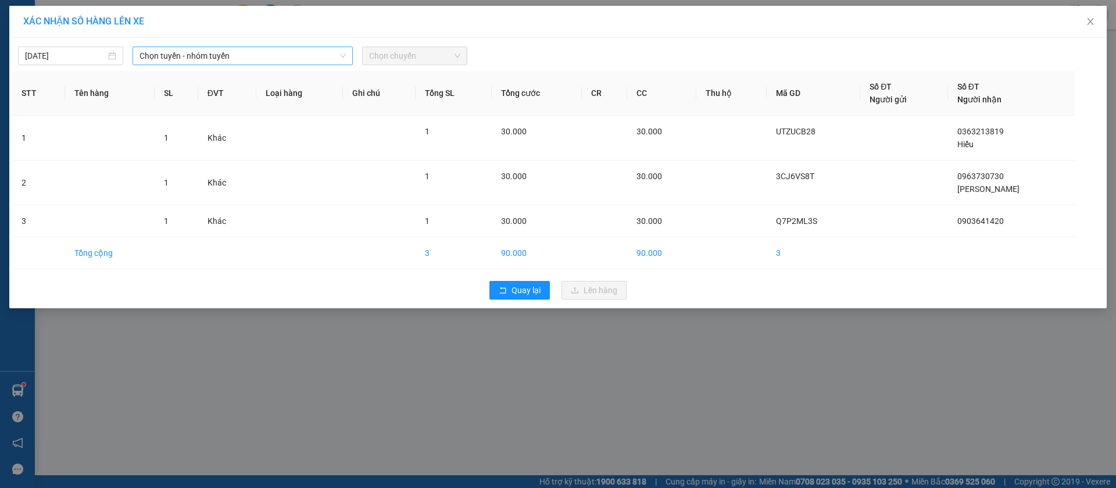
click at [268, 51] on span "Chọn tuyến - nhóm tuyến" at bounding box center [243, 55] width 206 height 17
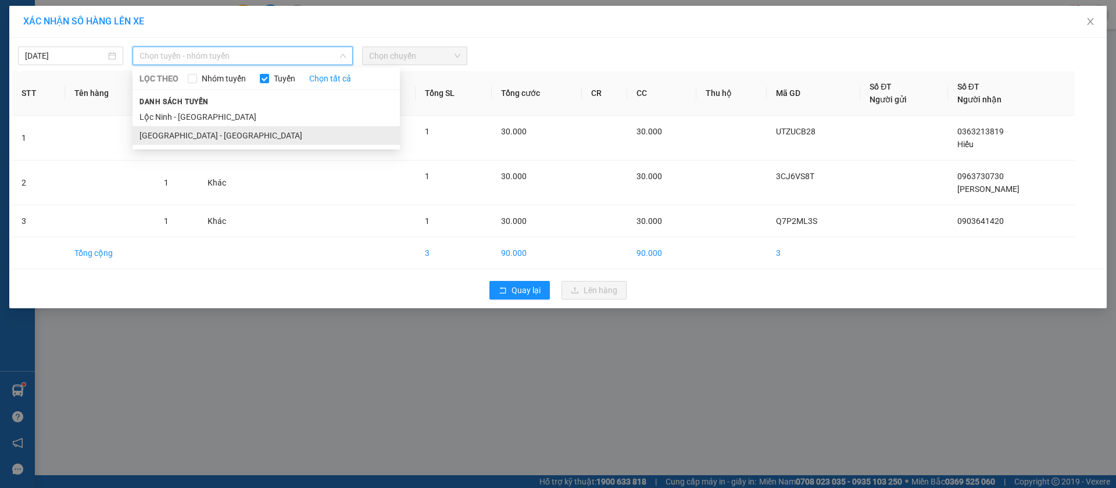
click at [220, 137] on li "[GEOGRAPHIC_DATA] - [GEOGRAPHIC_DATA]" at bounding box center [266, 135] width 267 height 19
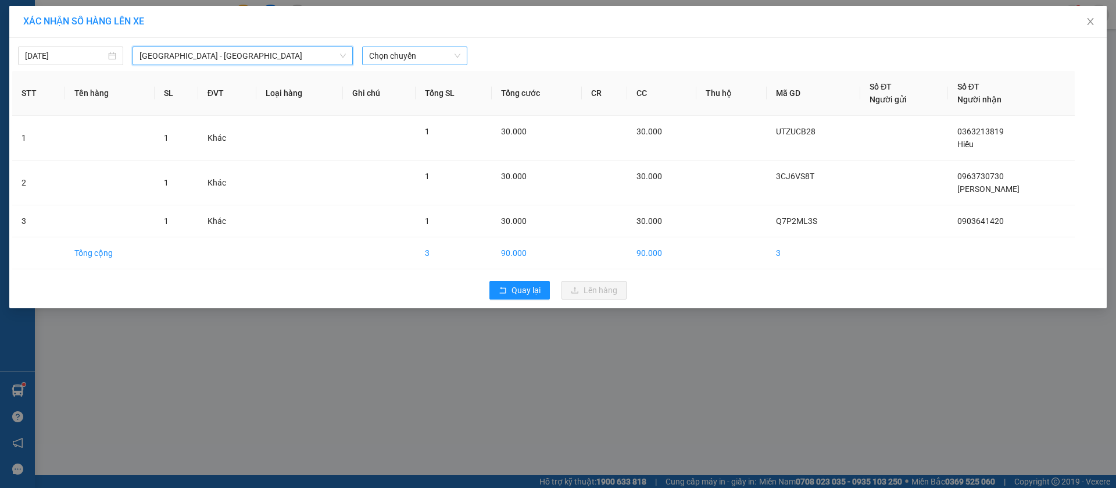
click at [417, 55] on span "Chọn chuyến" at bounding box center [414, 55] width 91 height 17
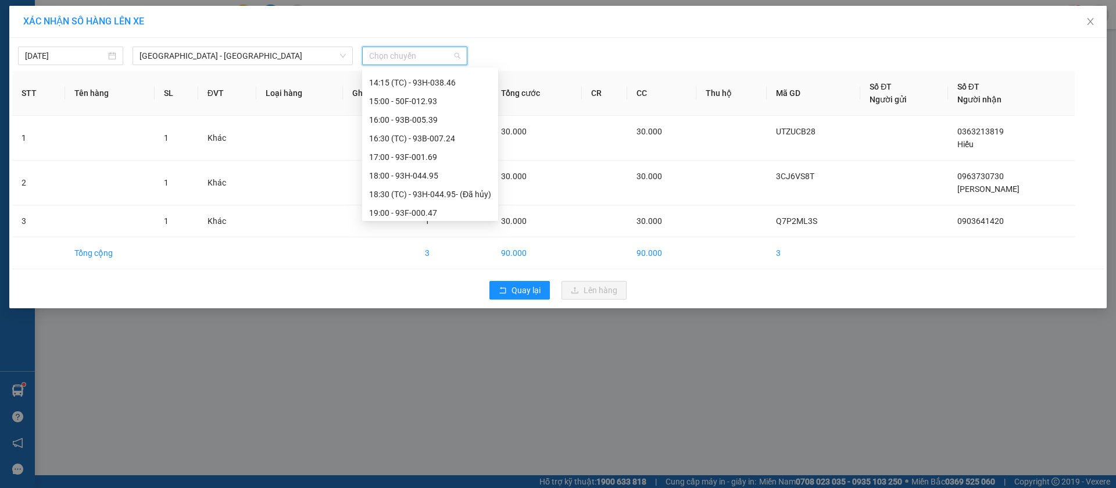
scroll to position [174, 0]
click at [429, 108] on div "14:15 (TC) - 93H-038.46" at bounding box center [430, 109] width 122 height 13
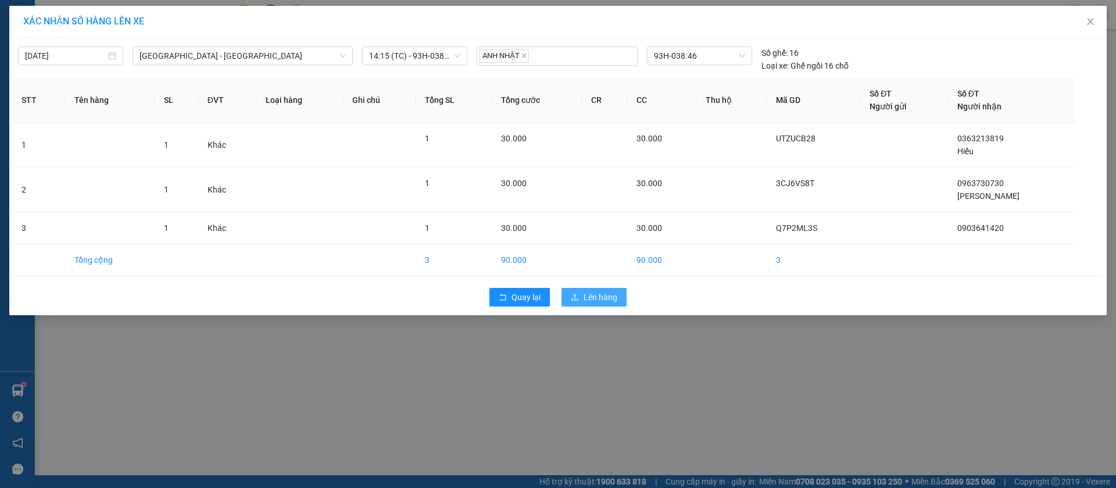
click at [603, 299] on span "Lên hàng" at bounding box center [601, 297] width 34 height 13
